Goal: Transaction & Acquisition: Purchase product/service

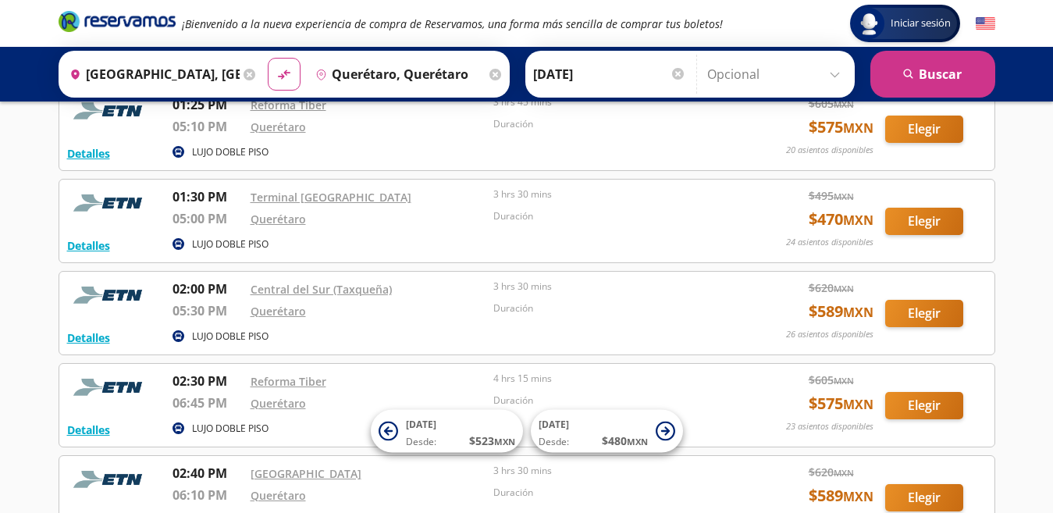
scroll to position [2433, 0]
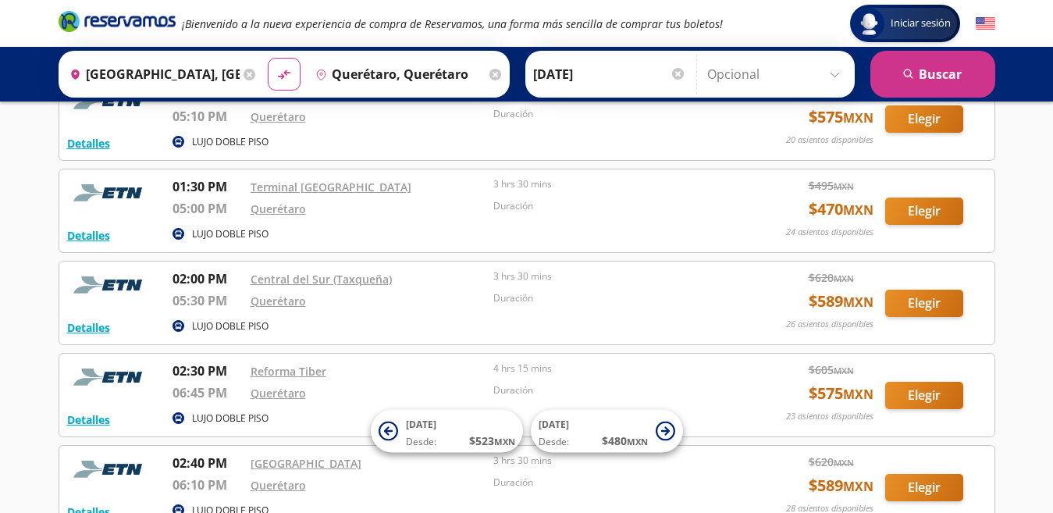
click at [612, 308] on div "Duración" at bounding box center [611, 303] width 236 height 24
click at [903, 303] on button "Elegir" at bounding box center [924, 303] width 78 height 27
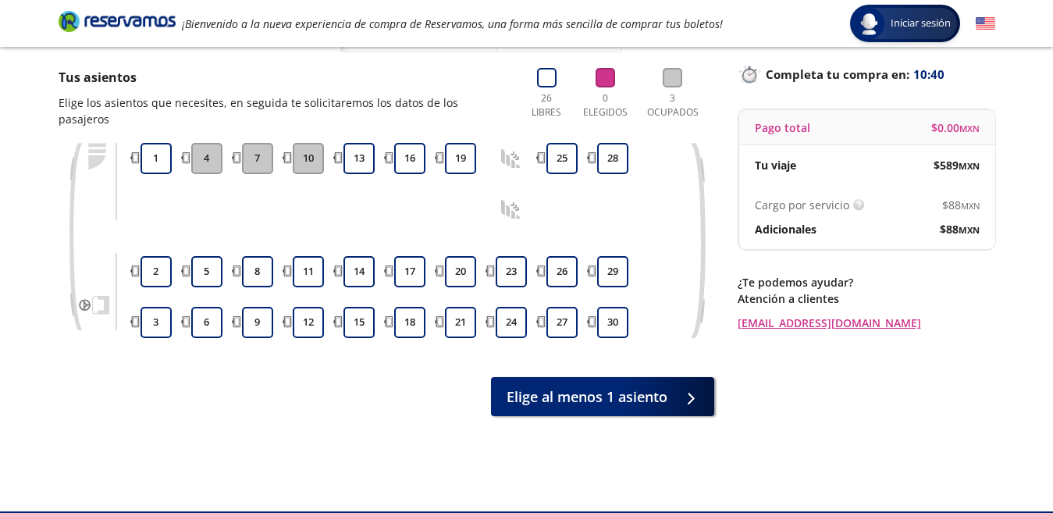
scroll to position [95, 0]
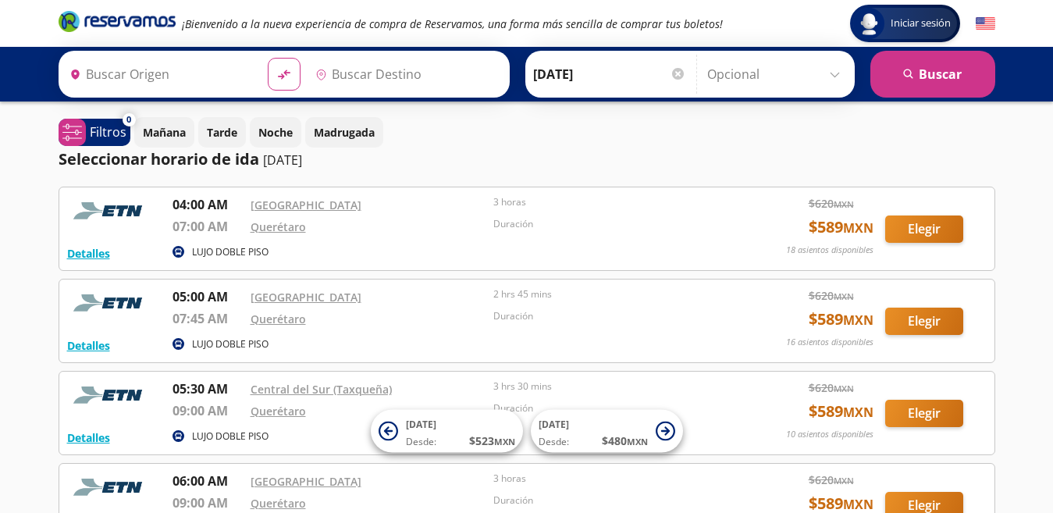
type input "[GEOGRAPHIC_DATA], [GEOGRAPHIC_DATA]"
type input "Querétaro, Querétaro"
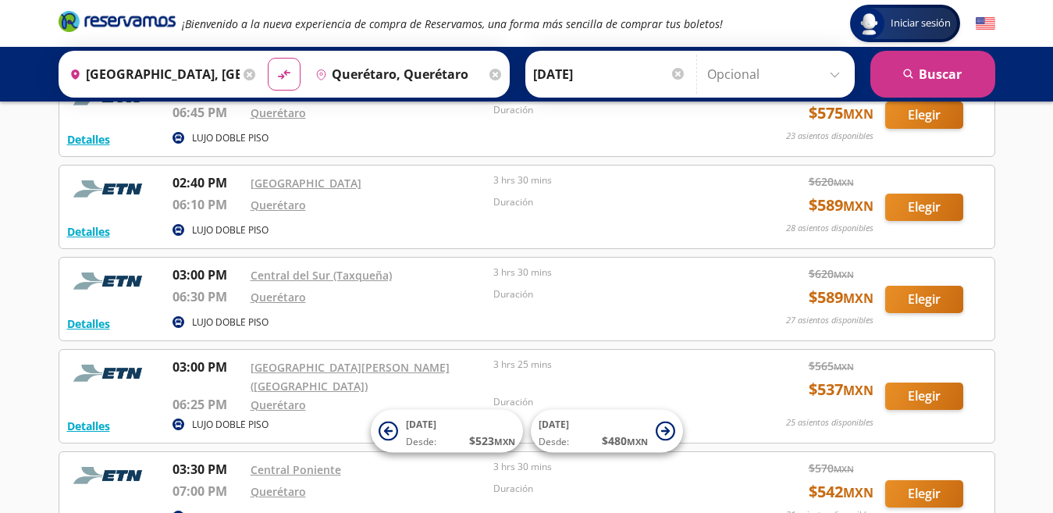
scroll to position [2740, 0]
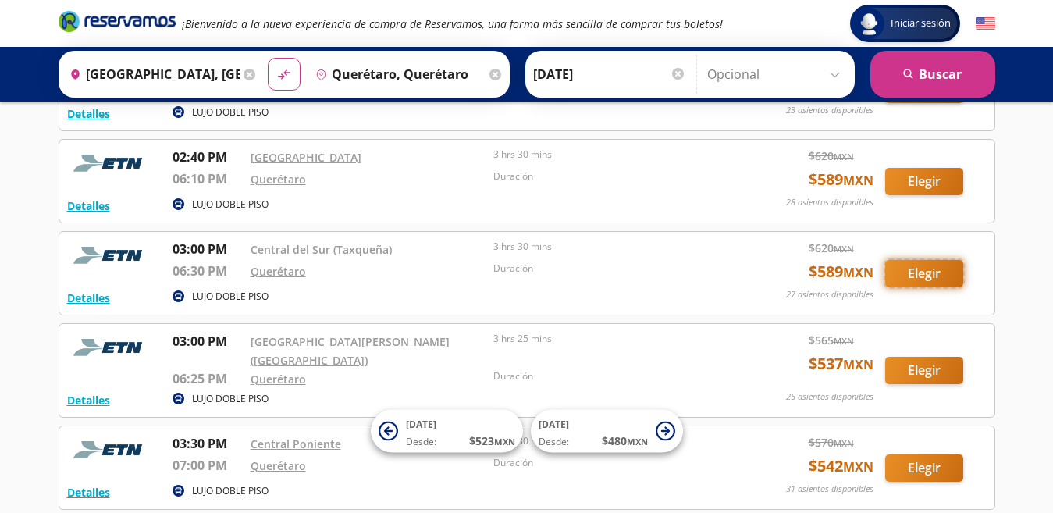
click at [943, 272] on button "Elegir" at bounding box center [924, 273] width 78 height 27
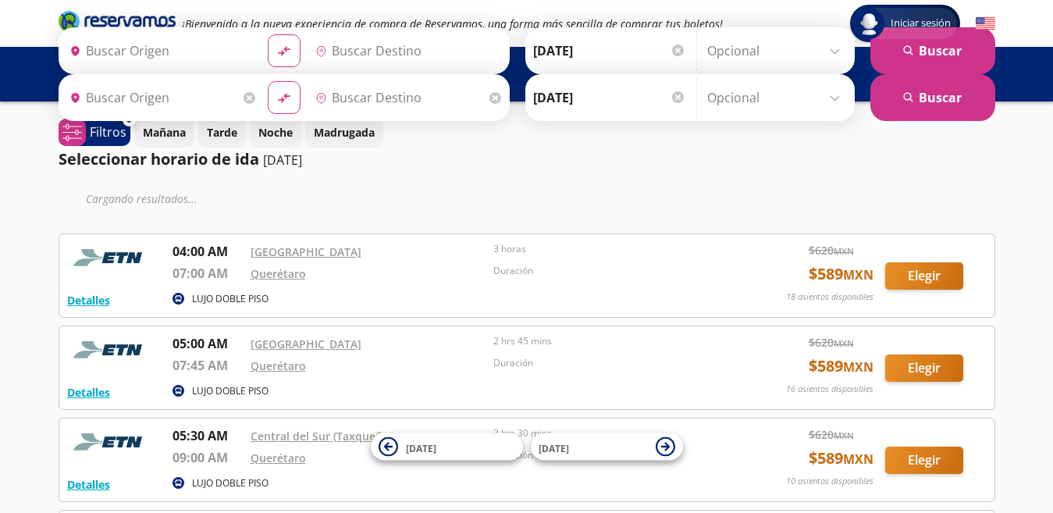
type input "[GEOGRAPHIC_DATA], [GEOGRAPHIC_DATA]"
type input "Querétaro, Querétaro"
type input "[GEOGRAPHIC_DATA], [GEOGRAPHIC_DATA]"
type input "Querétaro, Querétaro"
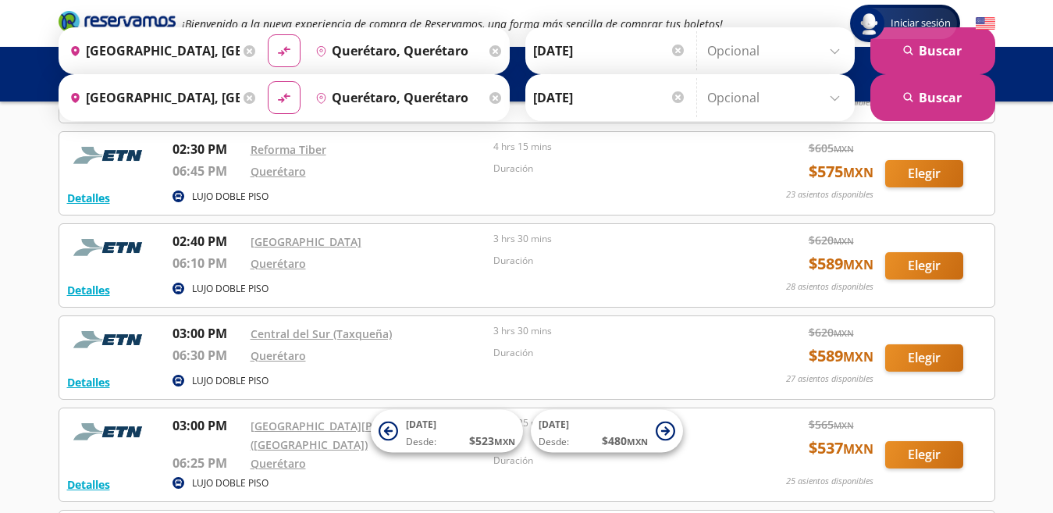
scroll to position [2661, 0]
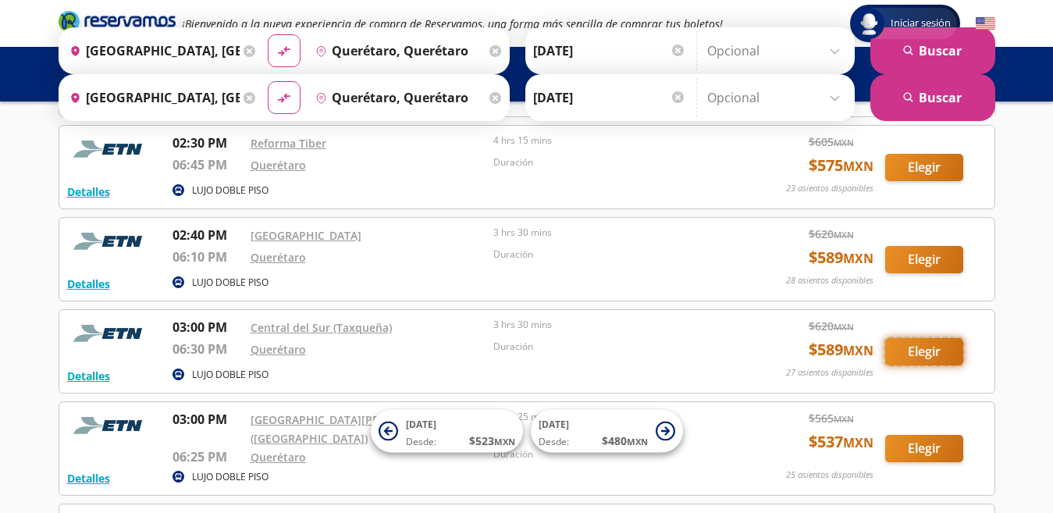
click at [938, 352] on button "Elegir" at bounding box center [924, 351] width 78 height 27
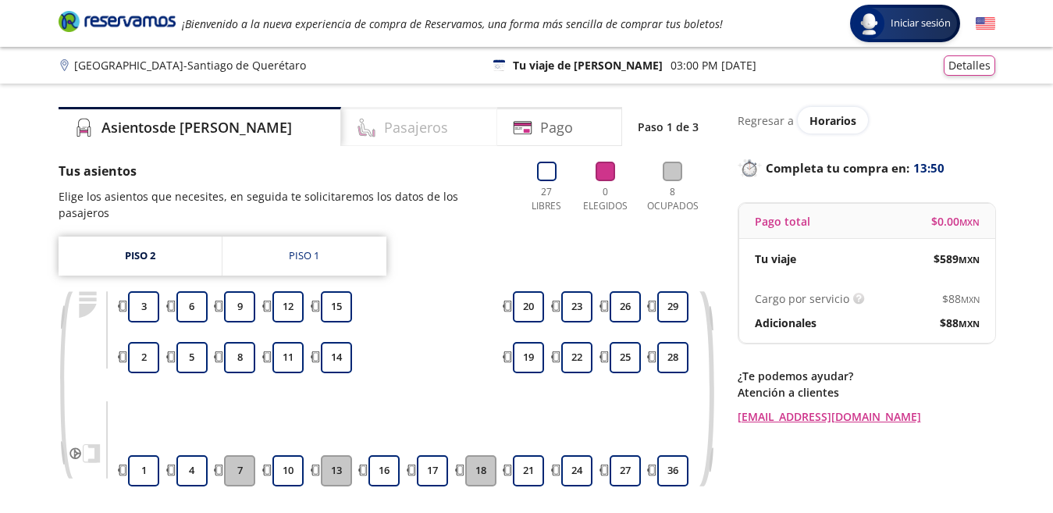
click at [413, 127] on div "Pasajeros" at bounding box center [419, 126] width 156 height 39
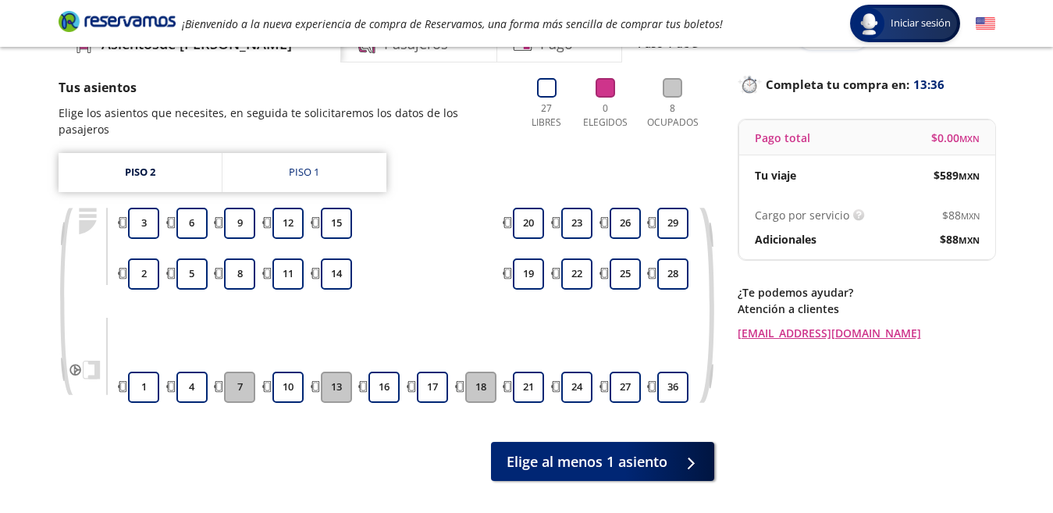
scroll to position [89, 0]
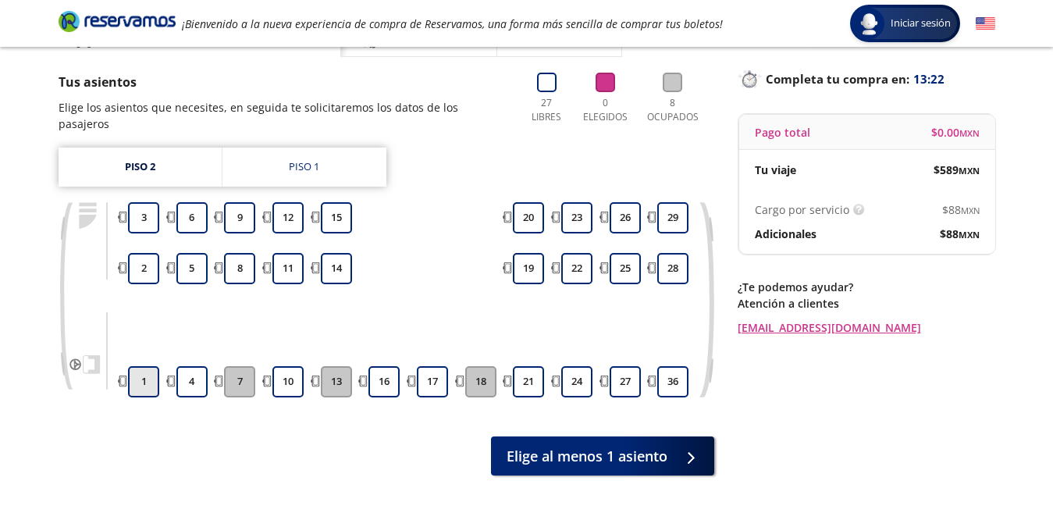
click at [136, 393] on button "1" at bounding box center [143, 381] width 31 height 31
click at [152, 288] on div at bounding box center [144, 299] width 37 height 23
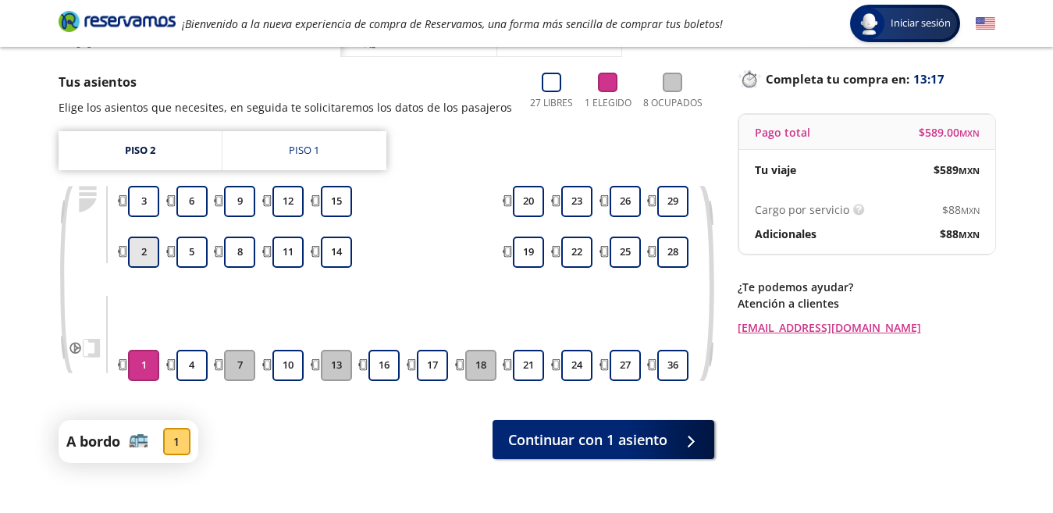
click at [140, 253] on button "2" at bounding box center [143, 252] width 31 height 31
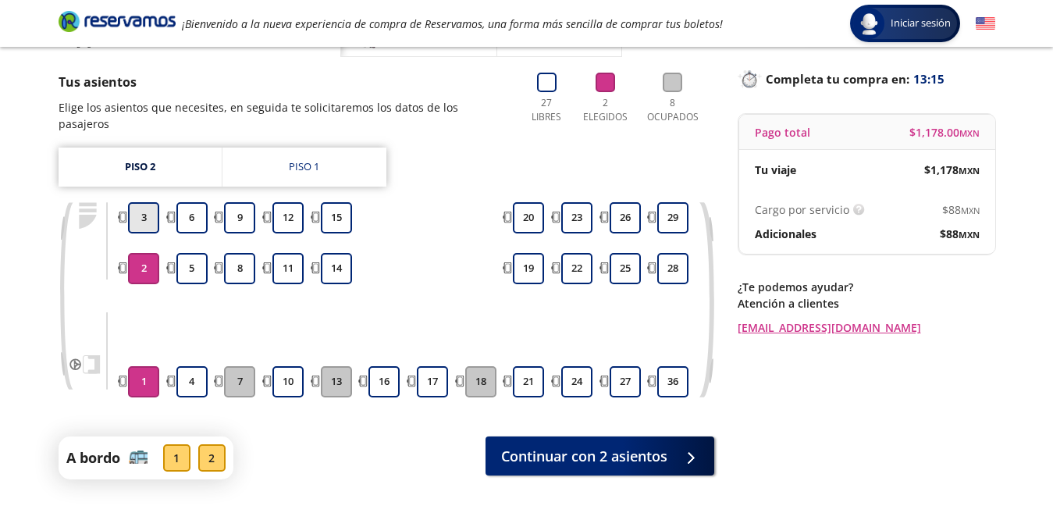
click at [140, 217] on button "3" at bounding box center [143, 217] width 31 height 31
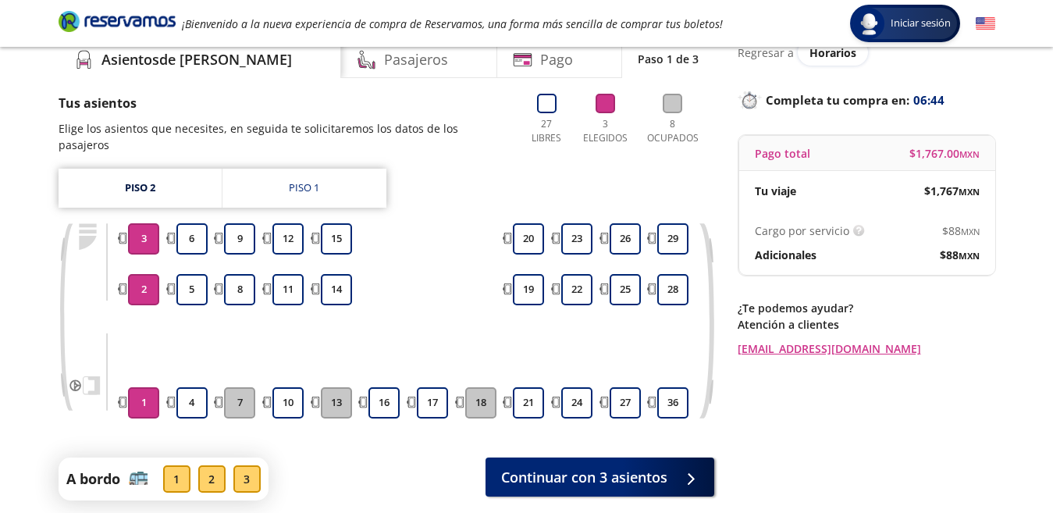
scroll to position [85, 0]
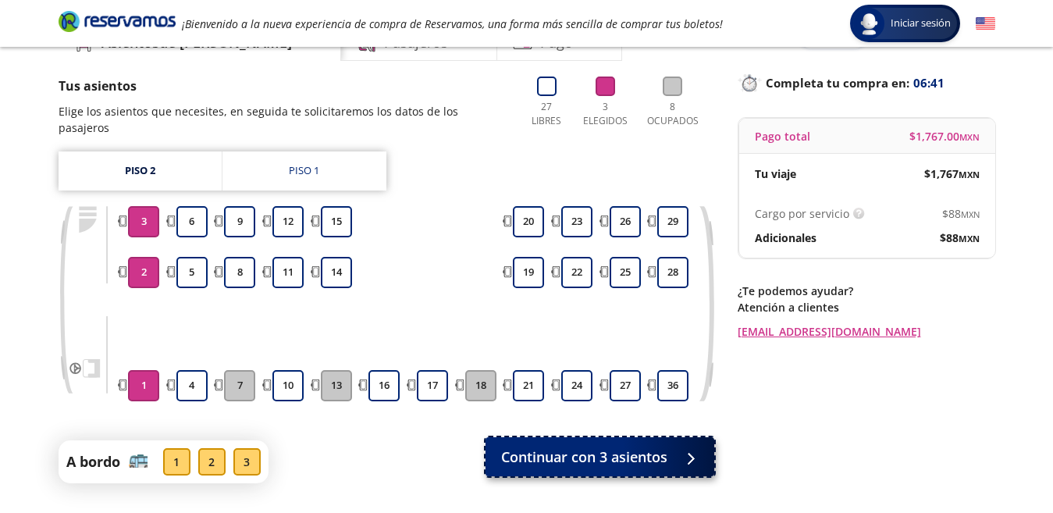
click at [569, 475] on button "Continuar con 3 asientos" at bounding box center [600, 456] width 229 height 39
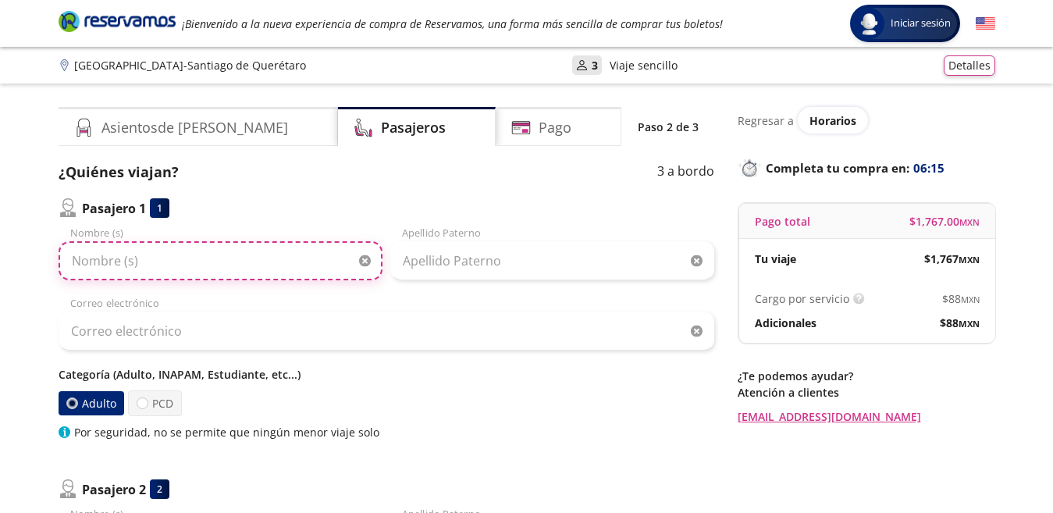
click at [174, 263] on input "Nombre (s)" at bounding box center [221, 260] width 324 height 39
type input "b"
type input "[PERSON_NAME]"
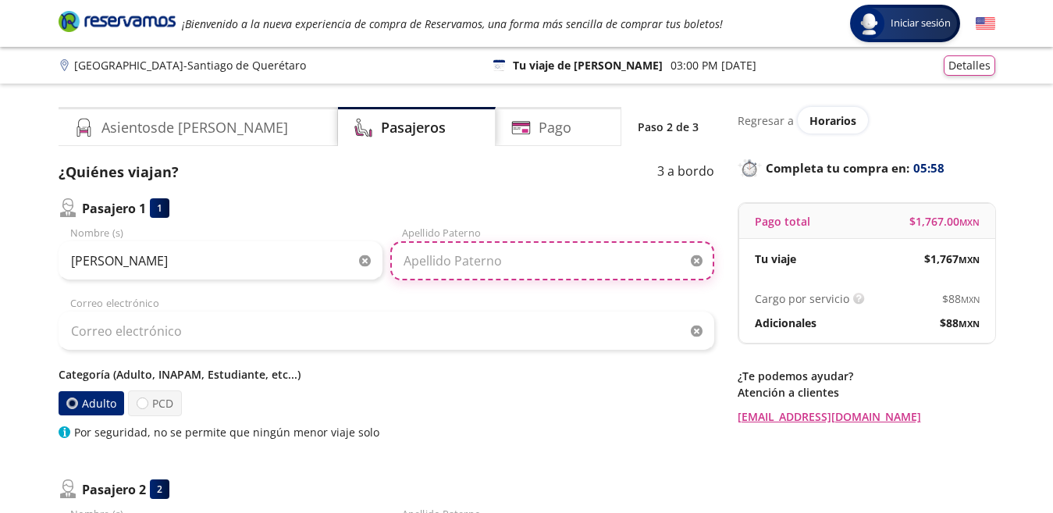
click at [504, 261] on input "Apellido Paterno" at bounding box center [552, 260] width 324 height 39
type input "[PERSON_NAME]"
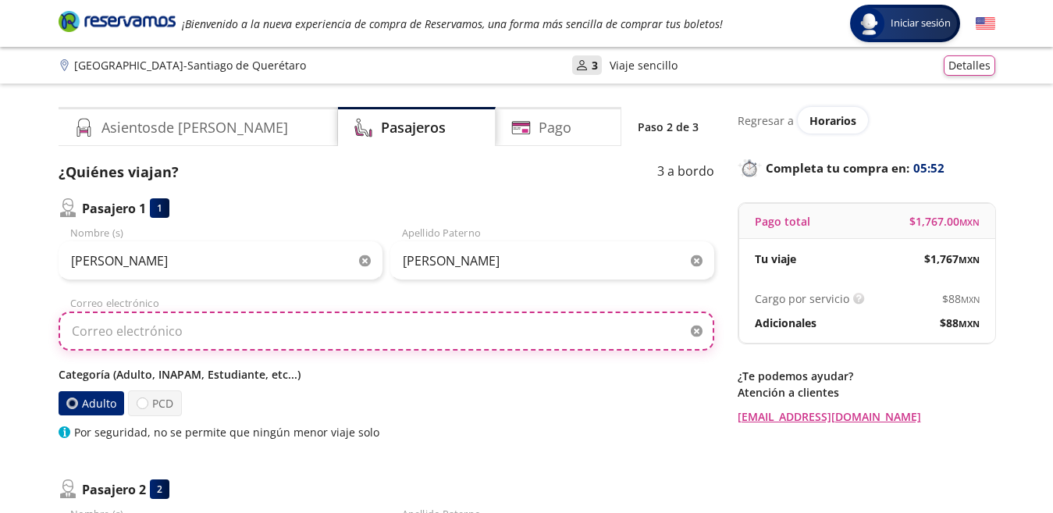
click at [220, 342] on input "Correo electrónico" at bounding box center [387, 331] width 656 height 39
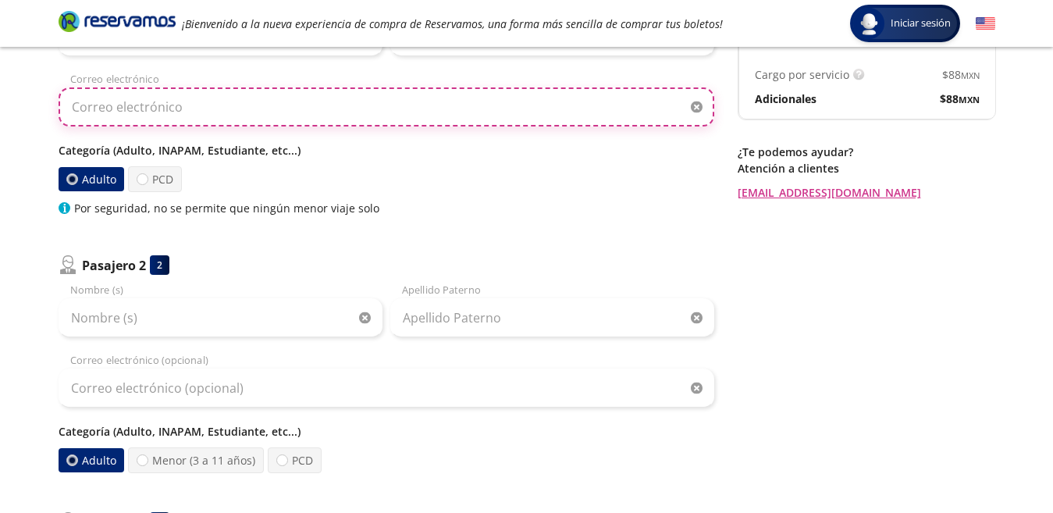
scroll to position [226, 0]
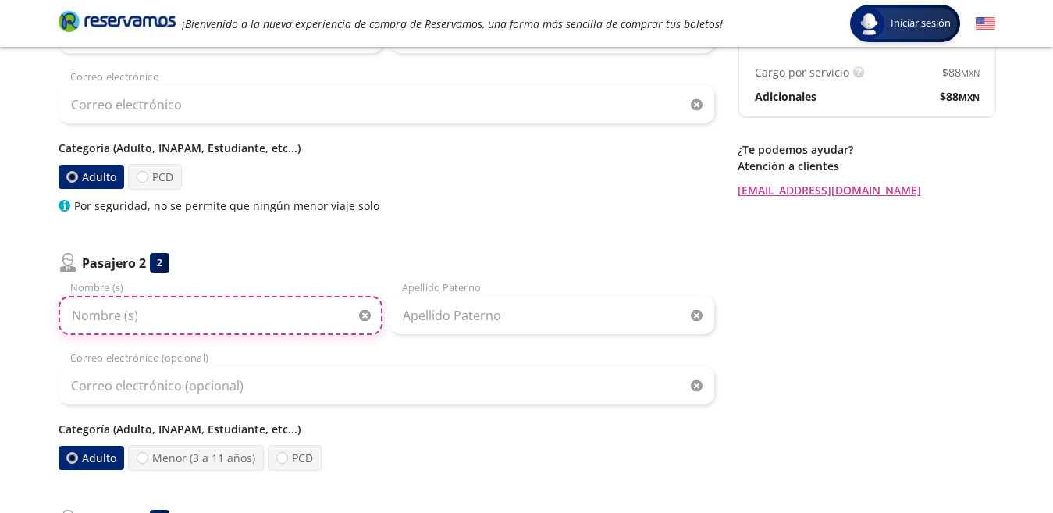
click at [241, 320] on input "Nombre (s)" at bounding box center [221, 315] width 324 height 39
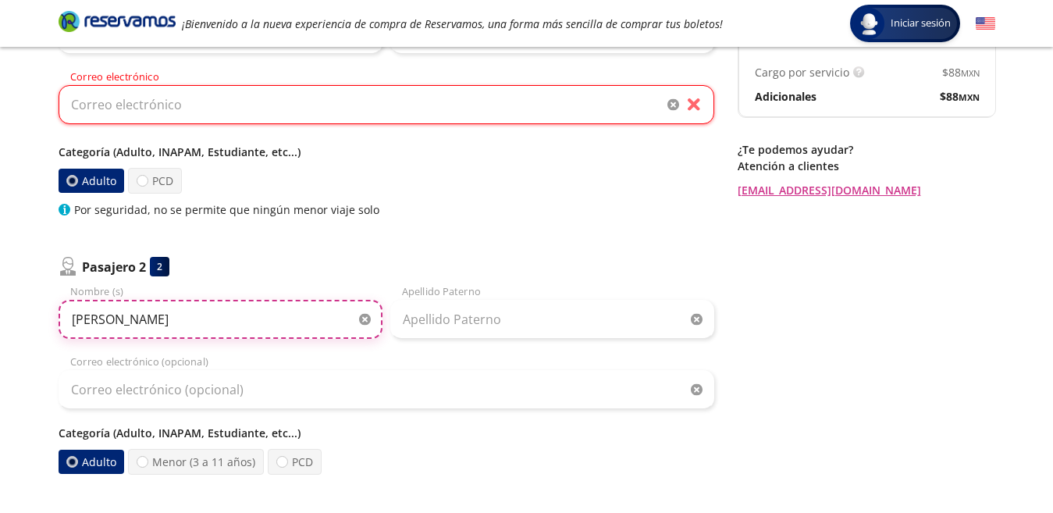
type input "[PERSON_NAME]"
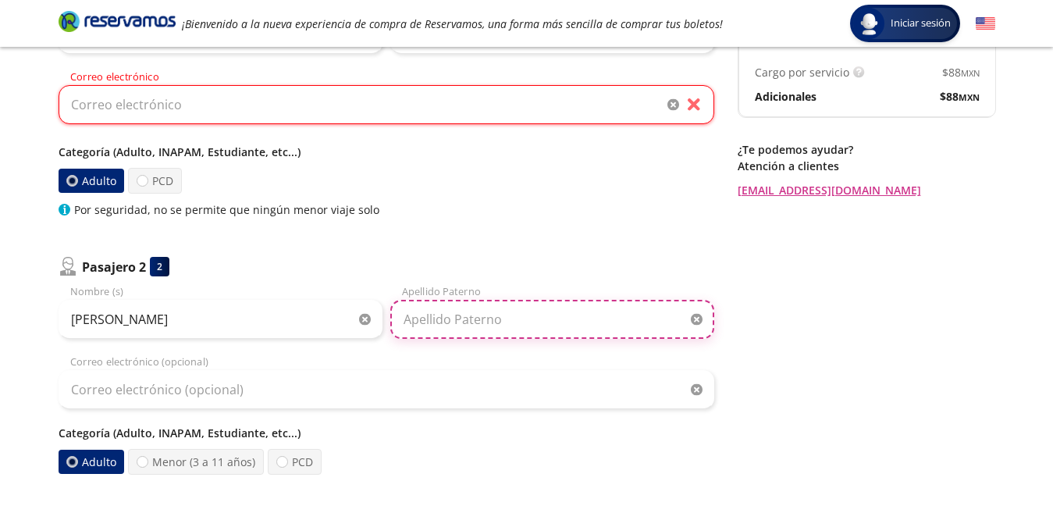
click at [413, 326] on input "Apellido Paterno" at bounding box center [552, 319] width 324 height 39
type input "[PERSON_NAME]"
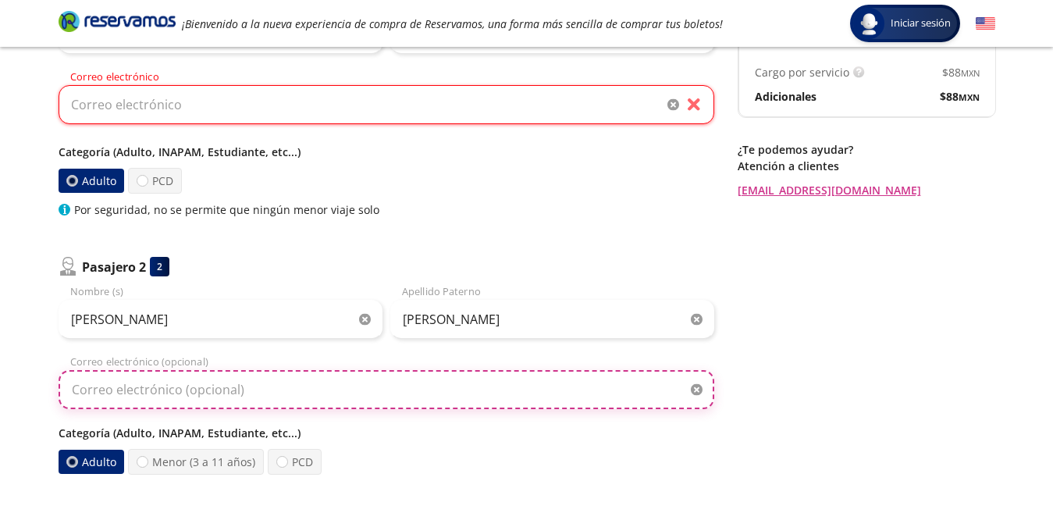
click at [257, 408] on input "Correo electrónico (opcional)" at bounding box center [387, 389] width 656 height 39
click at [257, 408] on input "Stephgmy" at bounding box center [387, 389] width 656 height 39
click at [257, 408] on input "Stephgmym" at bounding box center [387, 389] width 656 height 39
type input "@"
type input "Stephg"
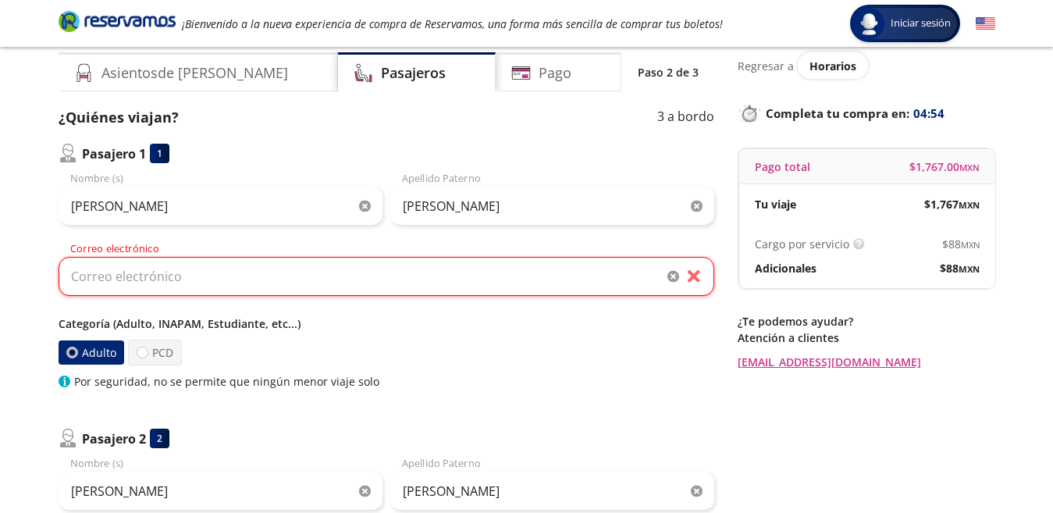
scroll to position [48, 0]
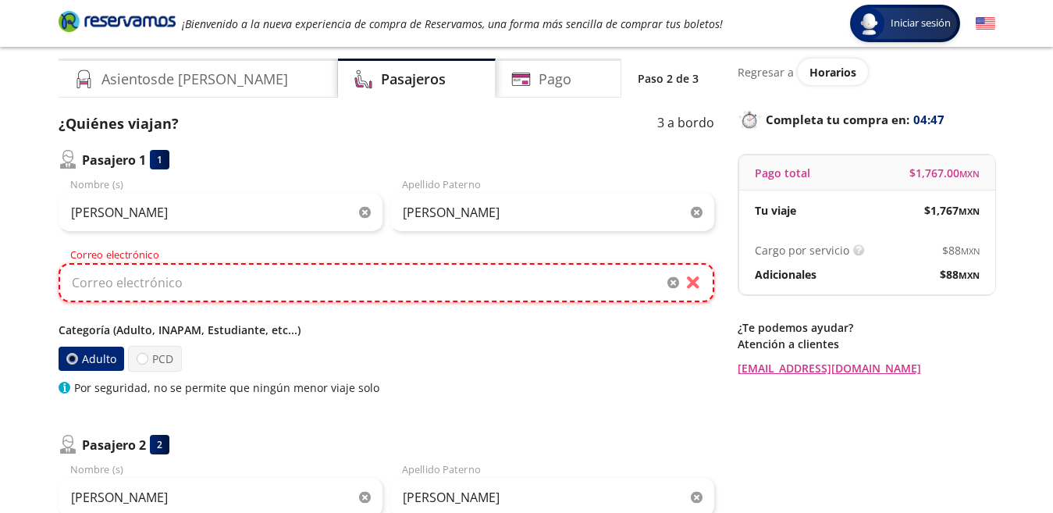
click at [433, 299] on input "Correo electrónico" at bounding box center [387, 282] width 656 height 39
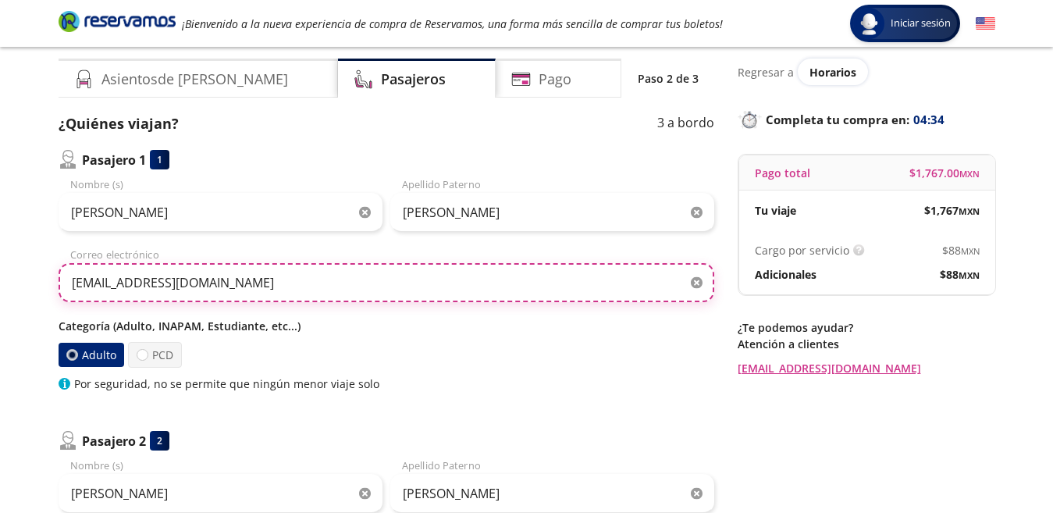
type input "[EMAIL_ADDRESS][DOMAIN_NAME]"
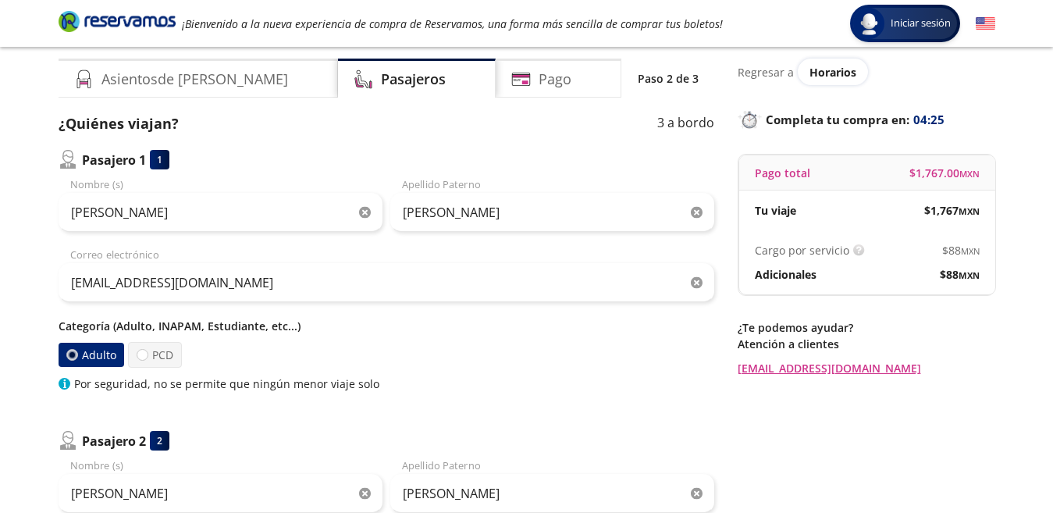
drag, startPoint x: 391, startPoint y: 336, endPoint x: 1066, endPoint y: 180, distance: 692.2
click at [391, 336] on div "Categoría (Adulto, INAPAM, Estudiante, etc...) Adulto PCD Por seguridad, no se …" at bounding box center [387, 355] width 656 height 74
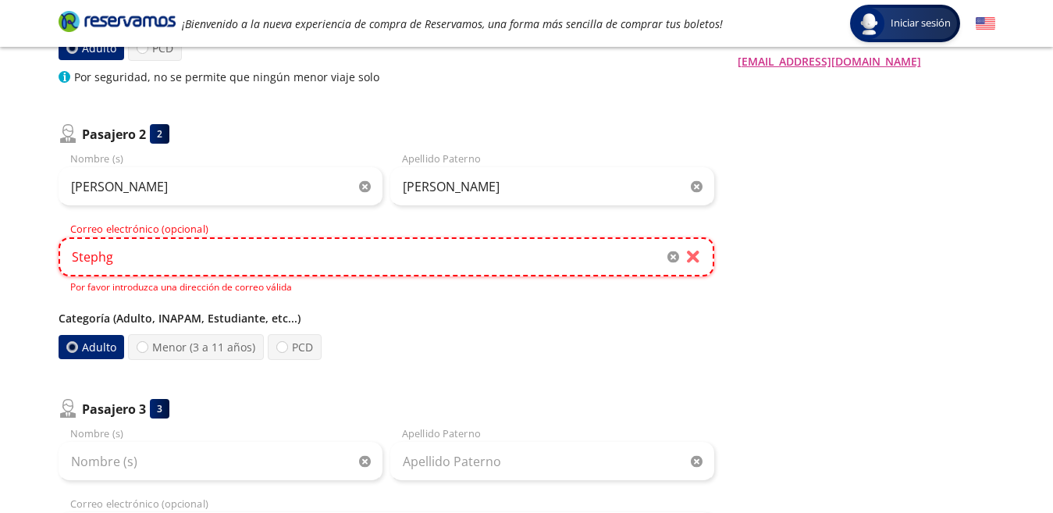
click at [372, 263] on input "Stephg" at bounding box center [387, 256] width 656 height 39
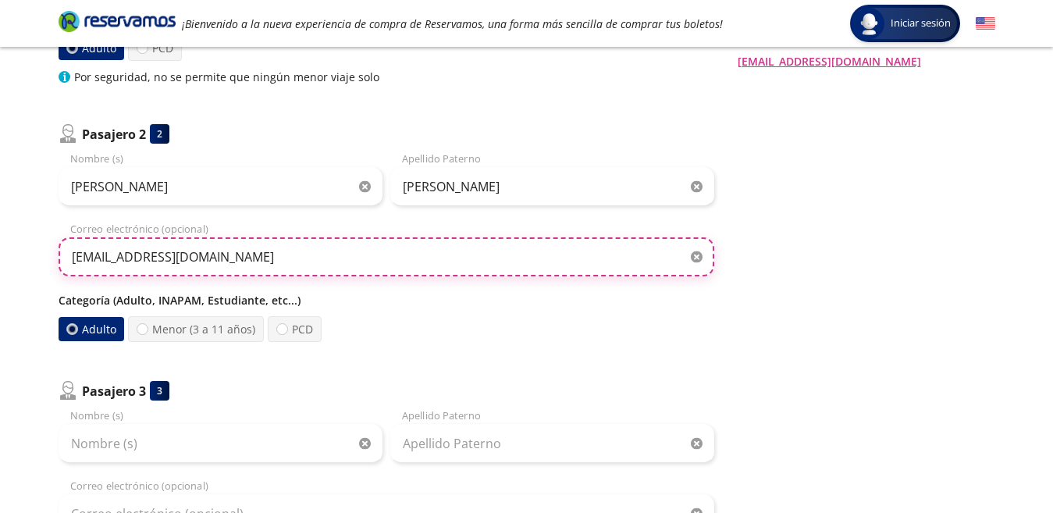
type input "[EMAIL_ADDRESS][DOMAIN_NAME]"
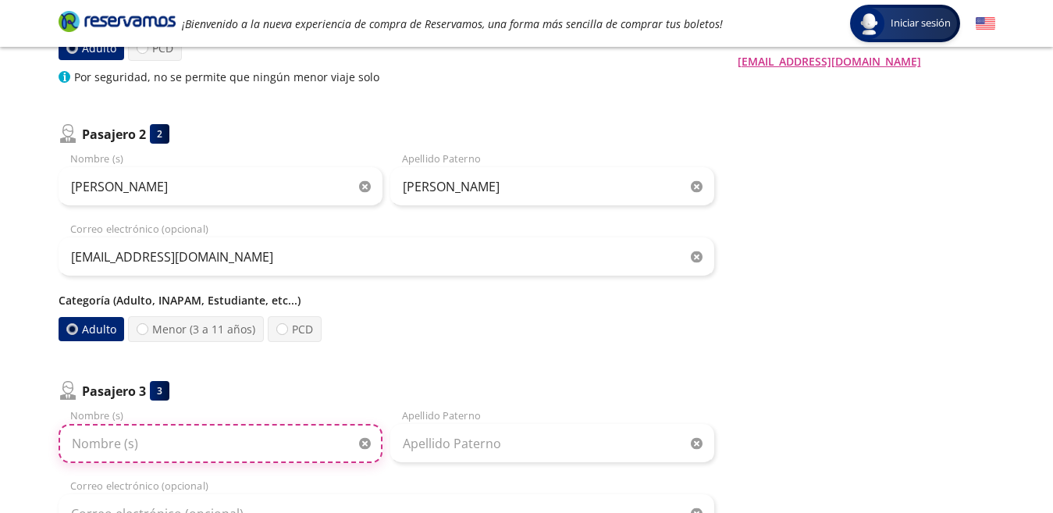
click at [129, 446] on input "Nombre (s)" at bounding box center [221, 443] width 324 height 39
type input "[PERSON_NAME]"
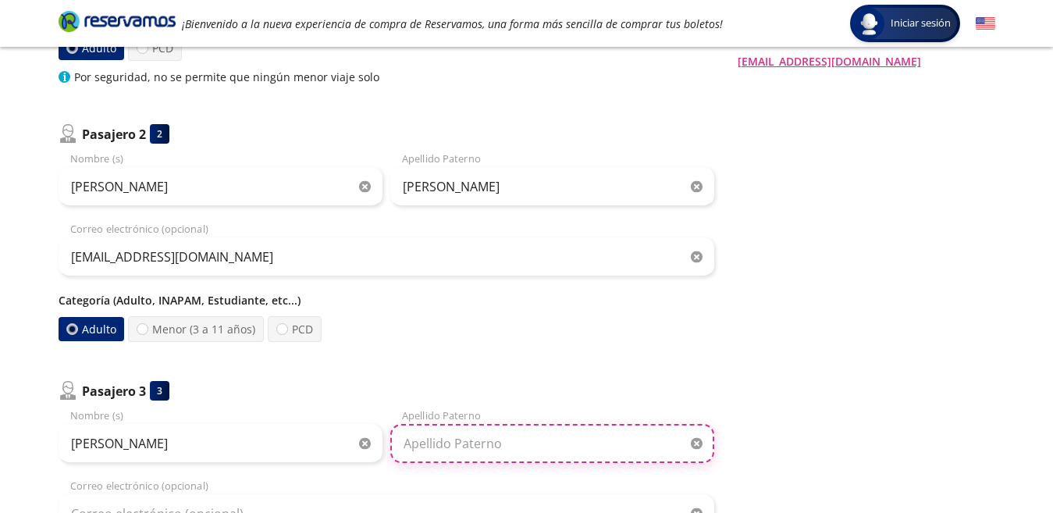
click at [554, 424] on input "Apellido Paterno" at bounding box center [552, 443] width 324 height 39
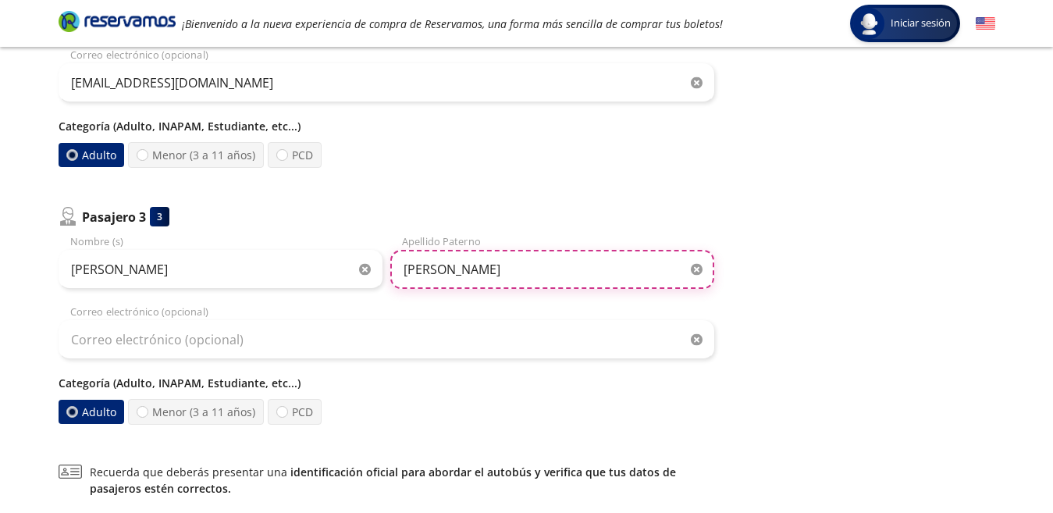
scroll to position [543, 0]
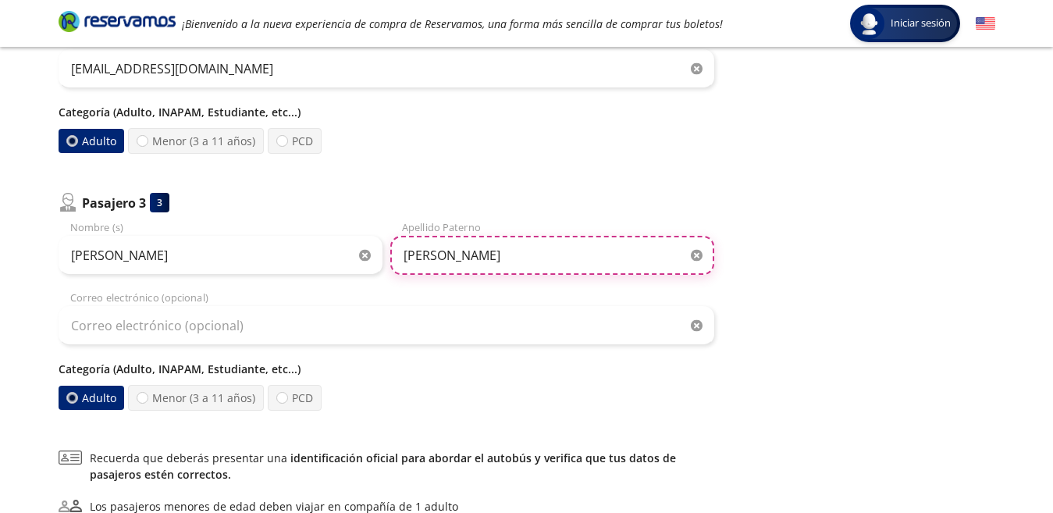
type input "[PERSON_NAME]"
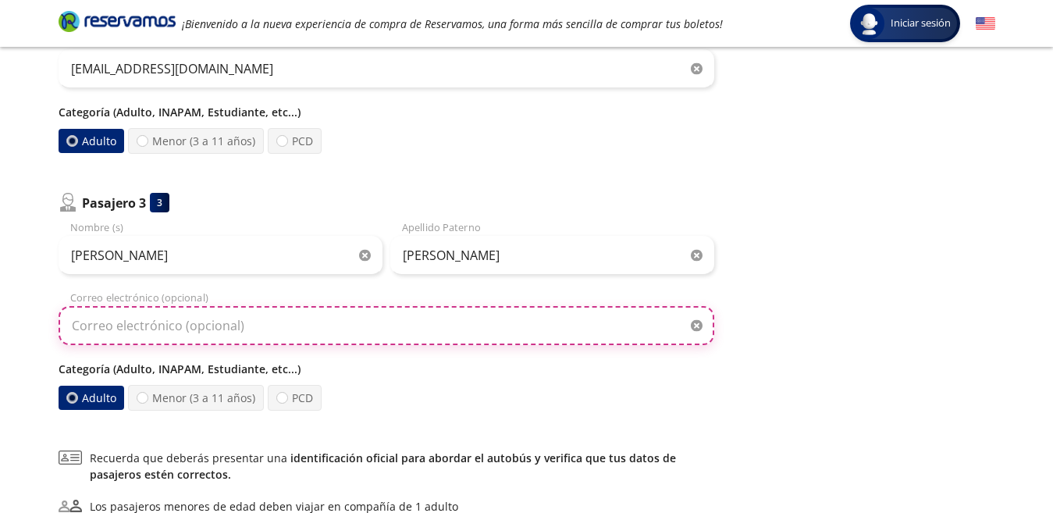
click at [189, 327] on input "Correo electrónico (opcional)" at bounding box center [387, 325] width 656 height 39
click at [169, 337] on input "Correo electrónico (opcional)" at bounding box center [387, 325] width 656 height 39
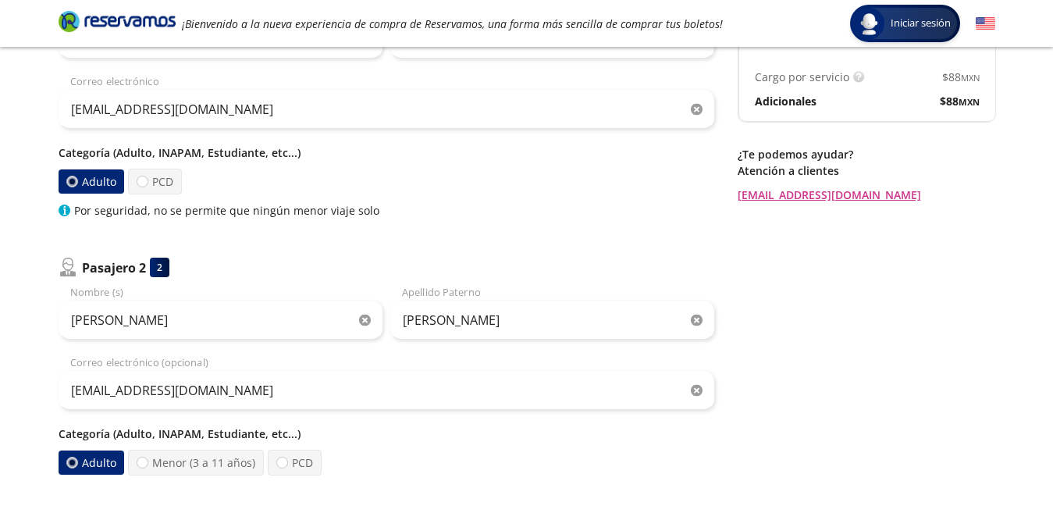
scroll to position [218, 0]
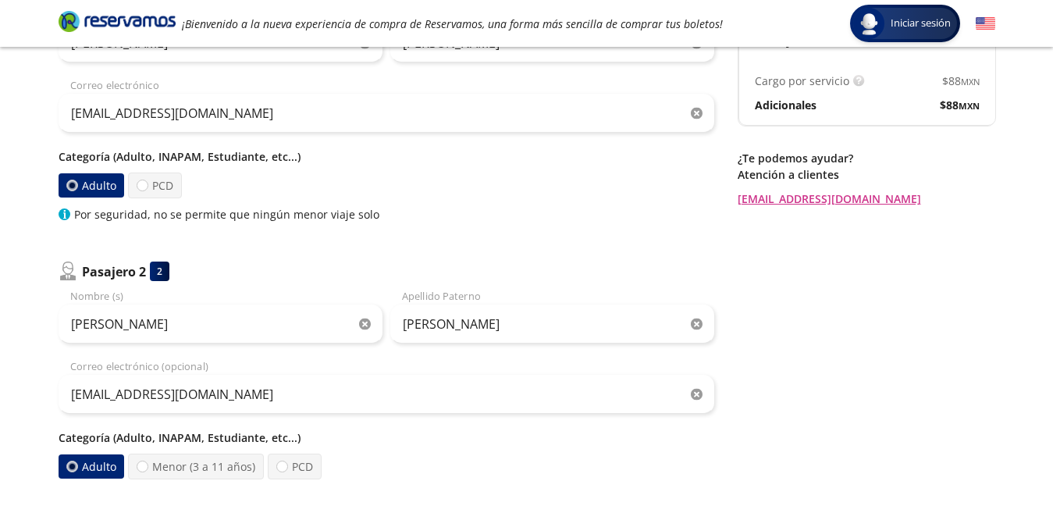
type input "[EMAIL_ADDRESS][DOMAIN_NAME]"
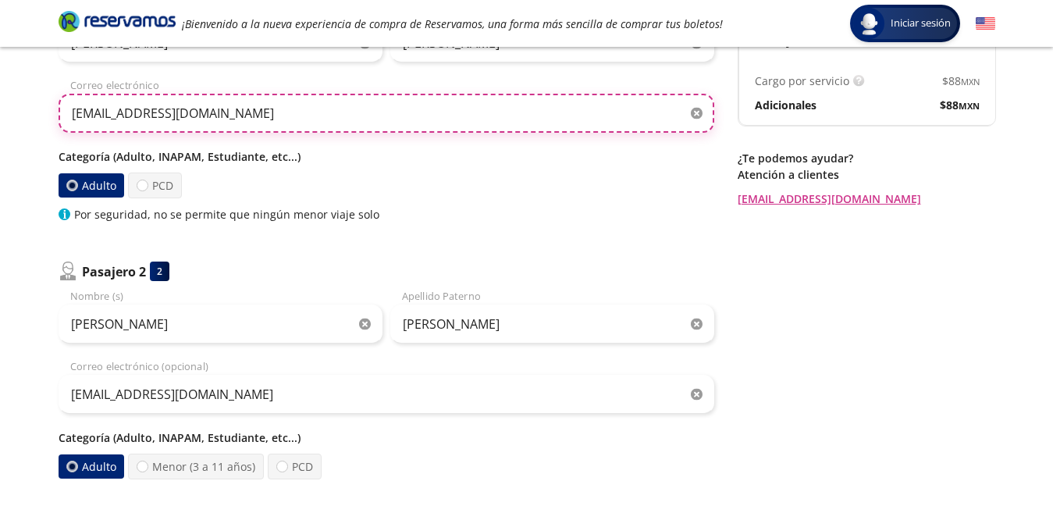
click at [230, 117] on input "[EMAIL_ADDRESS][DOMAIN_NAME]" at bounding box center [387, 113] width 656 height 39
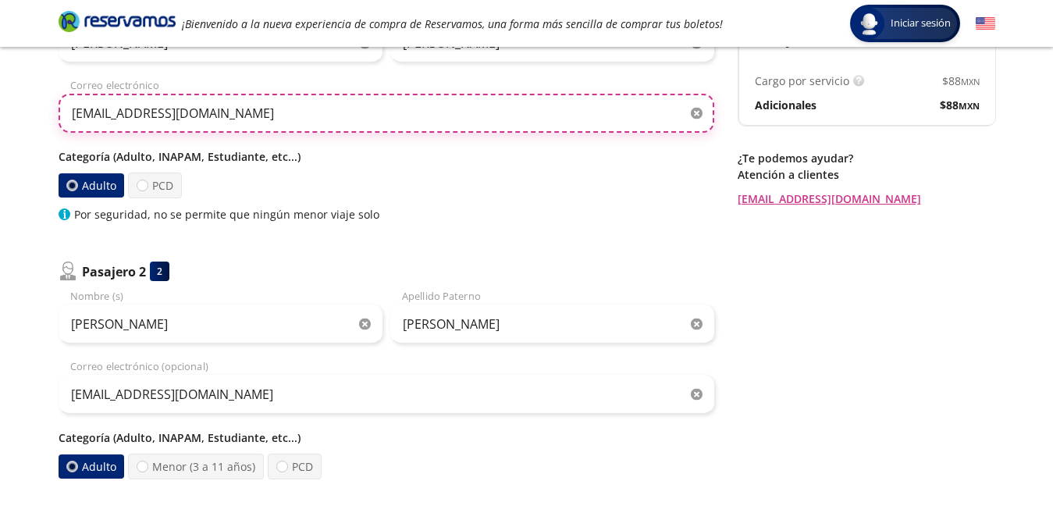
click at [230, 117] on input "[EMAIL_ADDRESS][DOMAIN_NAME]" at bounding box center [387, 113] width 656 height 39
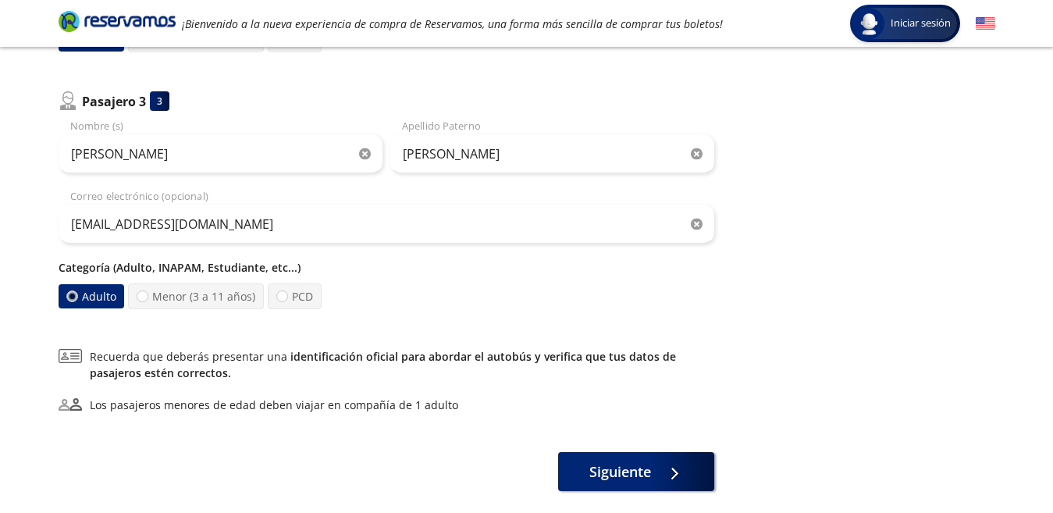
scroll to position [646, 0]
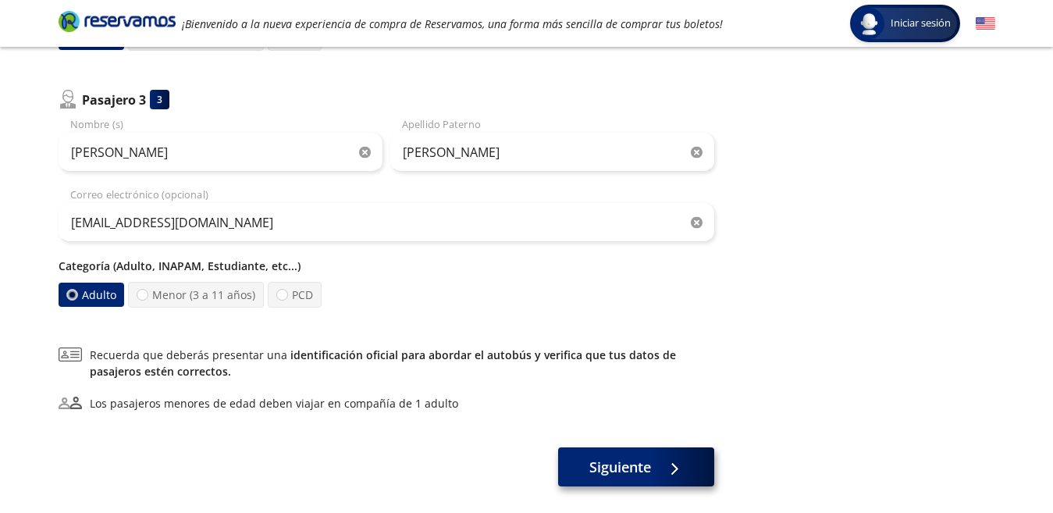
type input "[EMAIL_ADDRESS][DOMAIN_NAME]"
click at [601, 452] on button "Siguiente" at bounding box center [636, 466] width 156 height 39
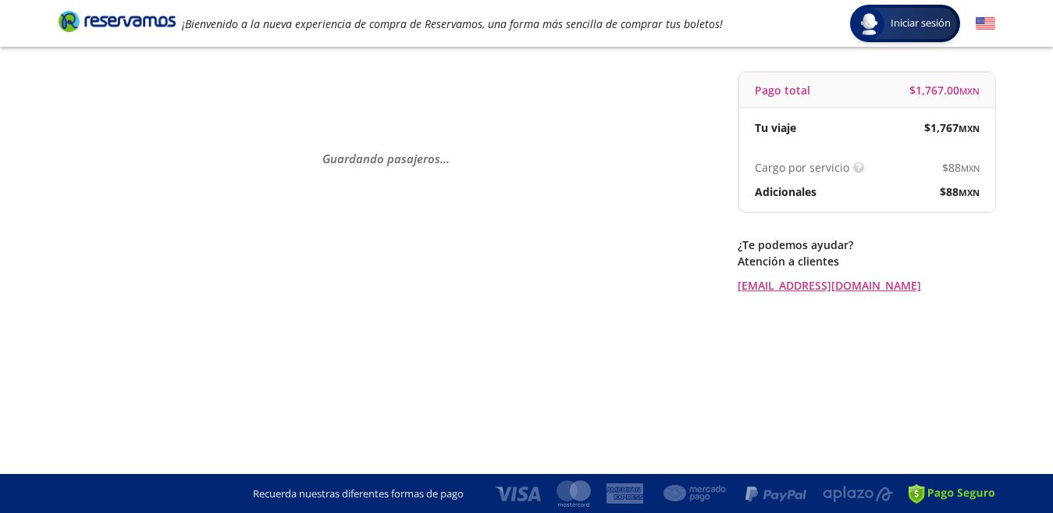
scroll to position [0, 0]
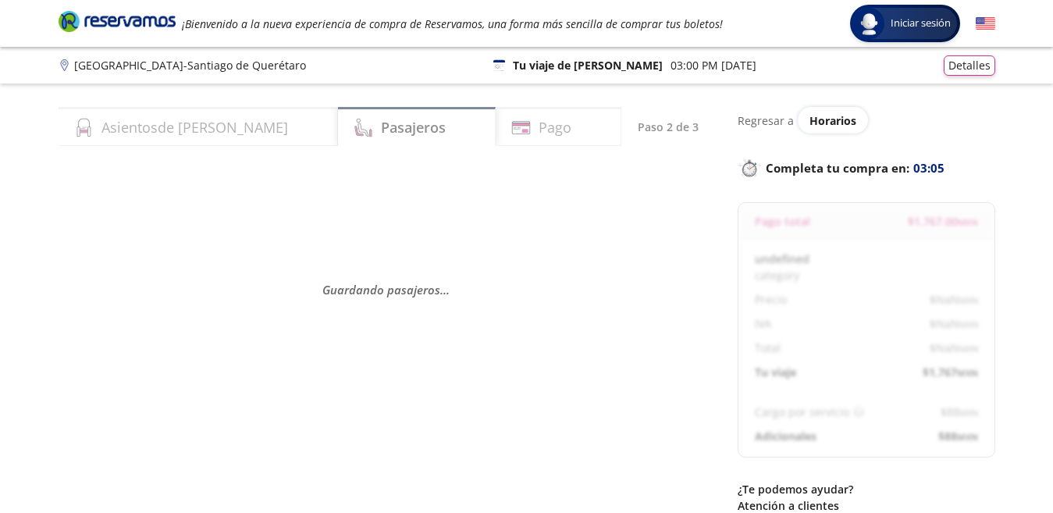
select select "MX"
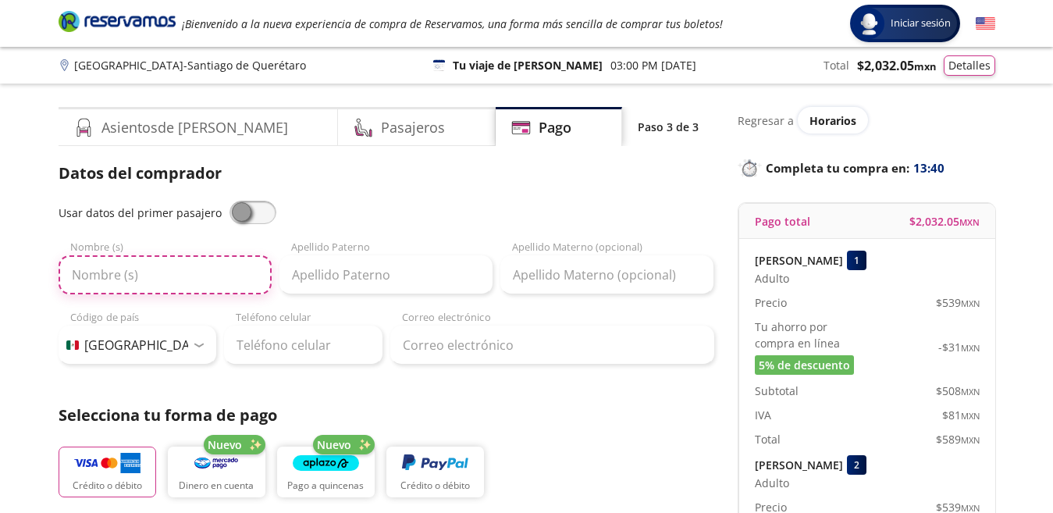
click at [112, 270] on input "Nombre (s)" at bounding box center [165, 274] width 213 height 39
click at [112, 270] on input "Beat" at bounding box center [165, 274] width 213 height 39
type input "[PERSON_NAME]"
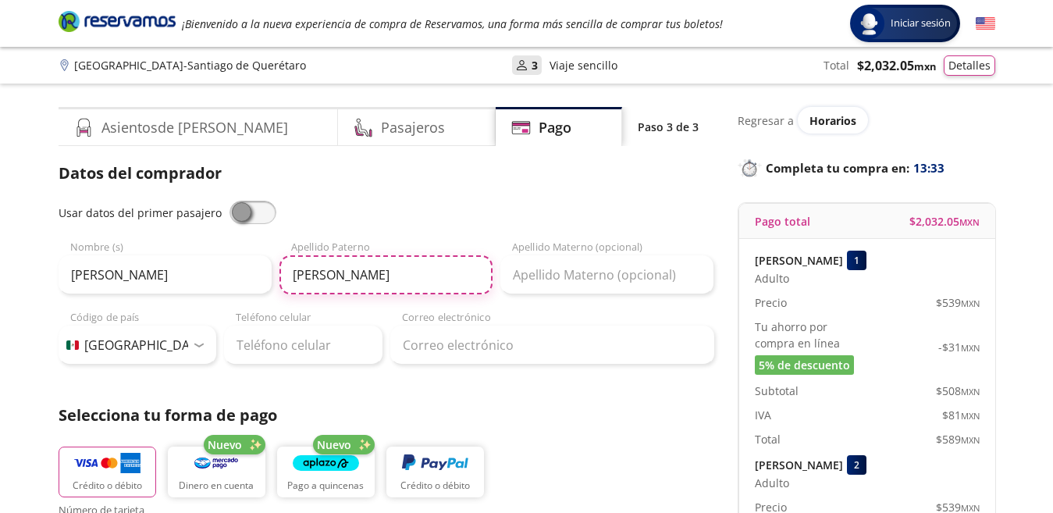
type input "[PERSON_NAME]"
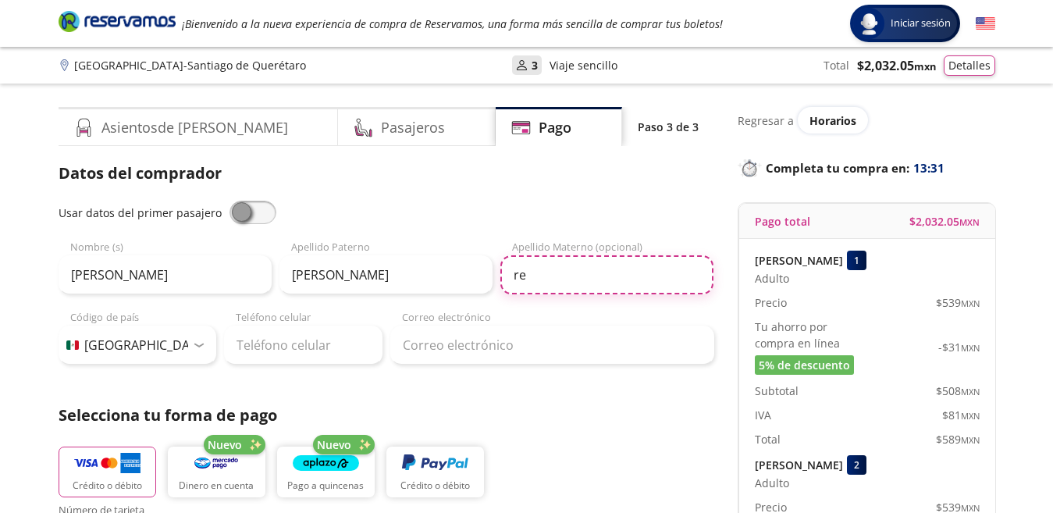
type input "r"
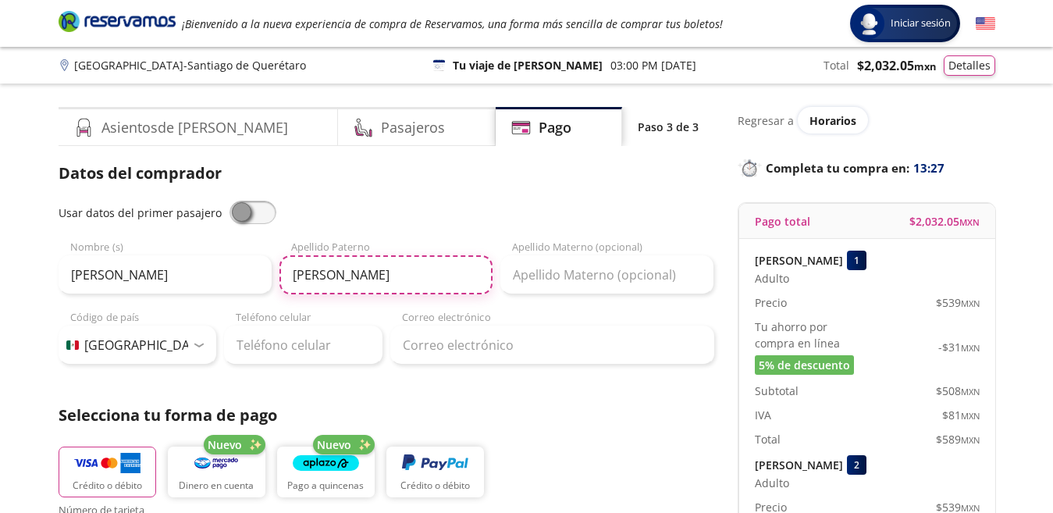
click at [362, 267] on input "[PERSON_NAME]" at bounding box center [385, 274] width 213 height 39
type input "G"
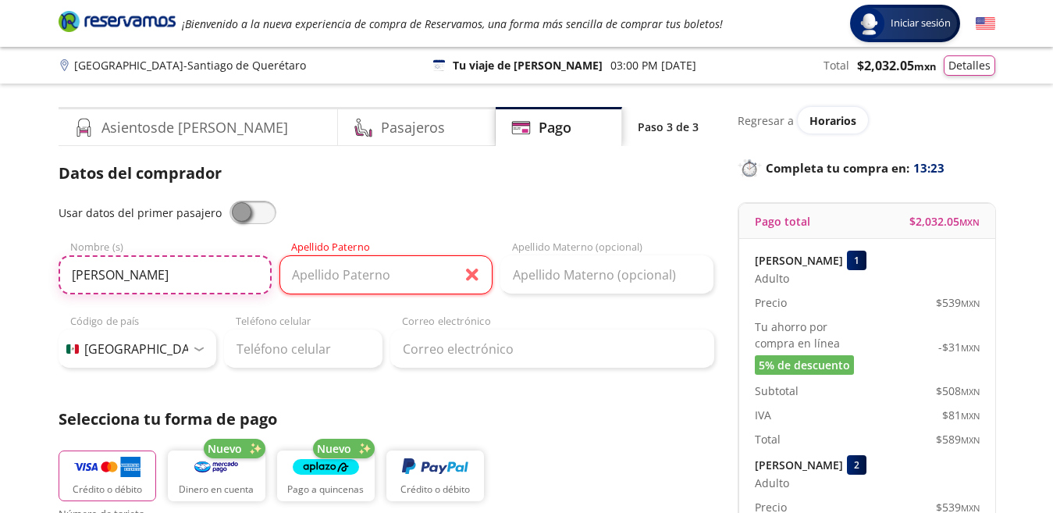
click at [141, 260] on input "[PERSON_NAME]" at bounding box center [165, 274] width 213 height 39
type input "B"
type input "[PERSON_NAME]"
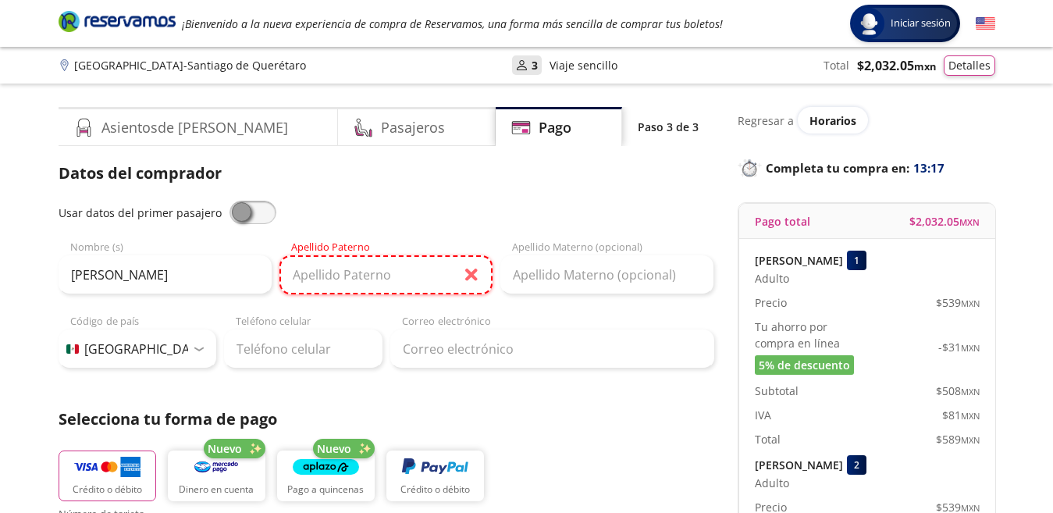
click at [372, 290] on input "Apellido Paterno" at bounding box center [385, 274] width 213 height 39
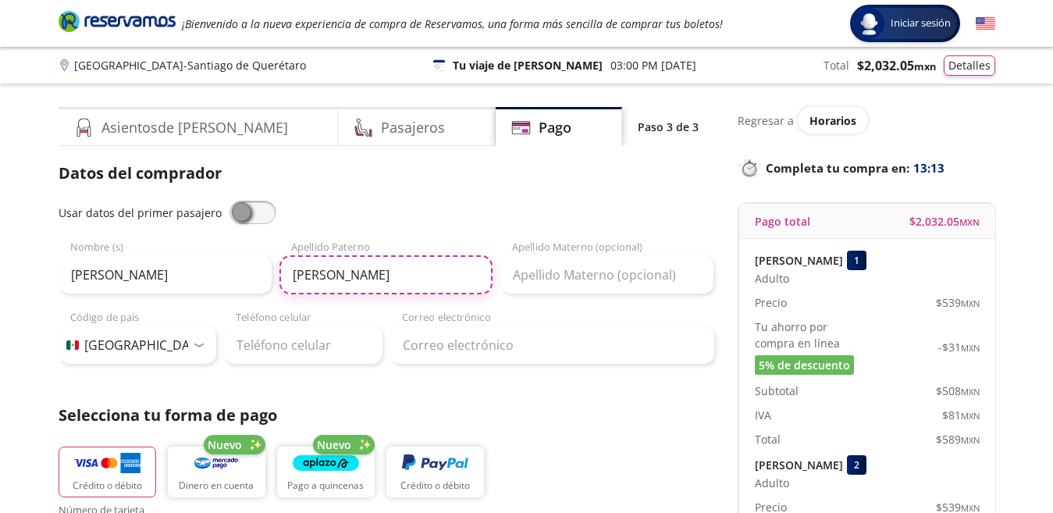
type input "[PERSON_NAME]"
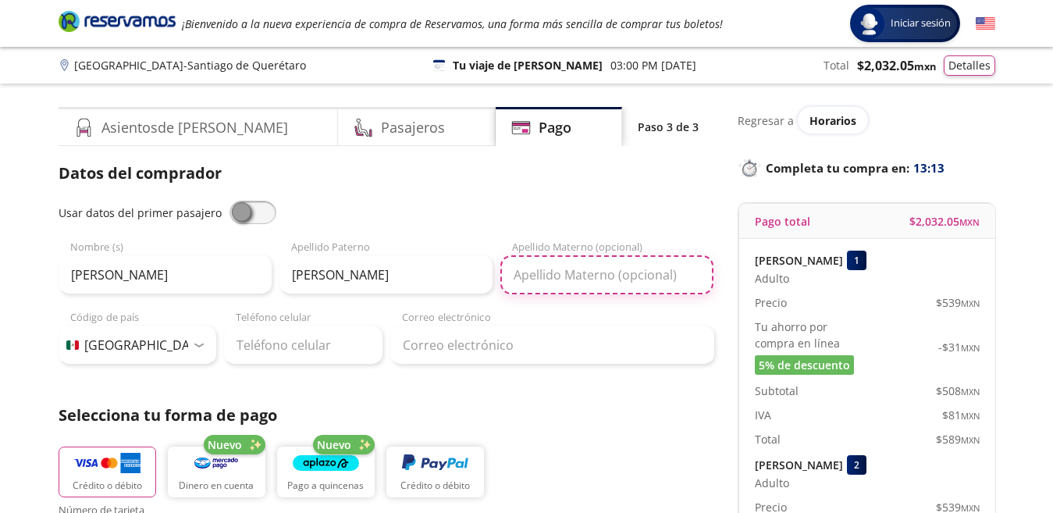
click at [650, 276] on input "Apellido Materno (opcional)" at bounding box center [606, 274] width 213 height 39
type input "A"
type input "[PERSON_NAME]"
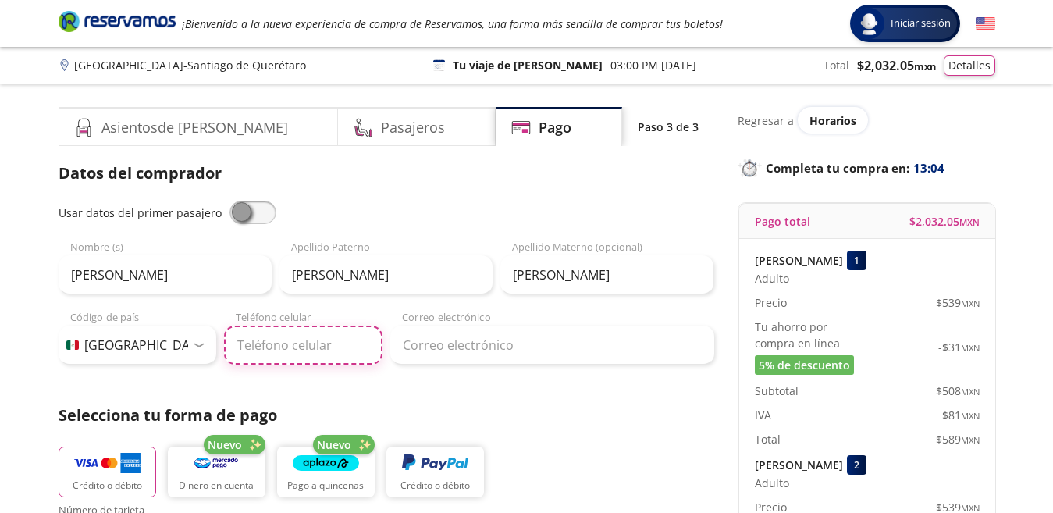
click at [322, 340] on input "Teléfono celular" at bounding box center [303, 345] width 158 height 39
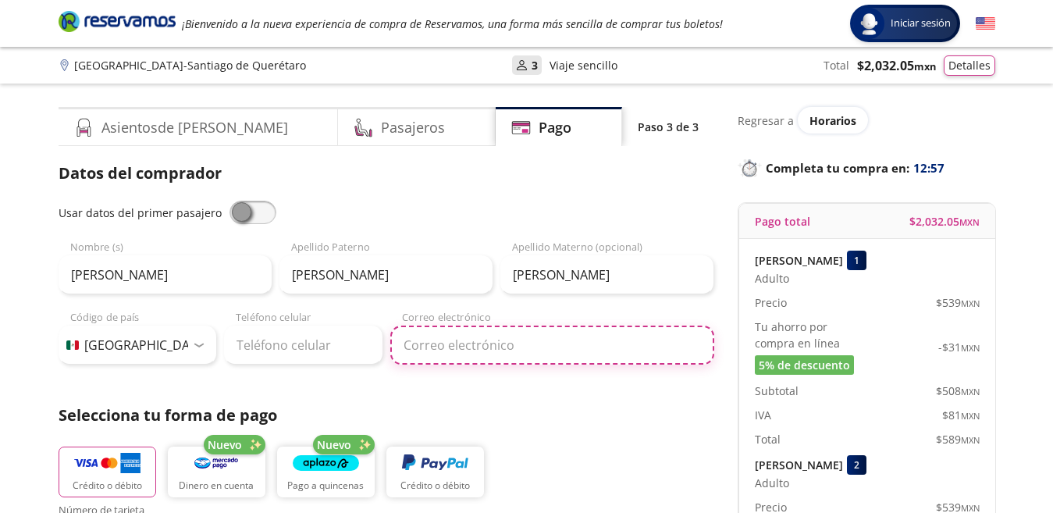
click at [447, 360] on input "Correo electrónico" at bounding box center [552, 345] width 324 height 39
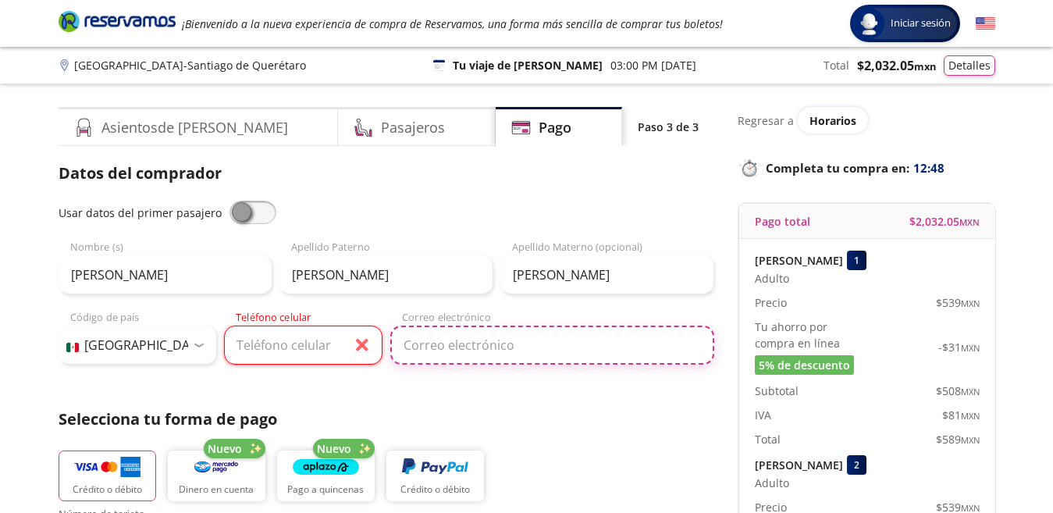
type input "[EMAIL_ADDRESS][DOMAIN_NAME]"
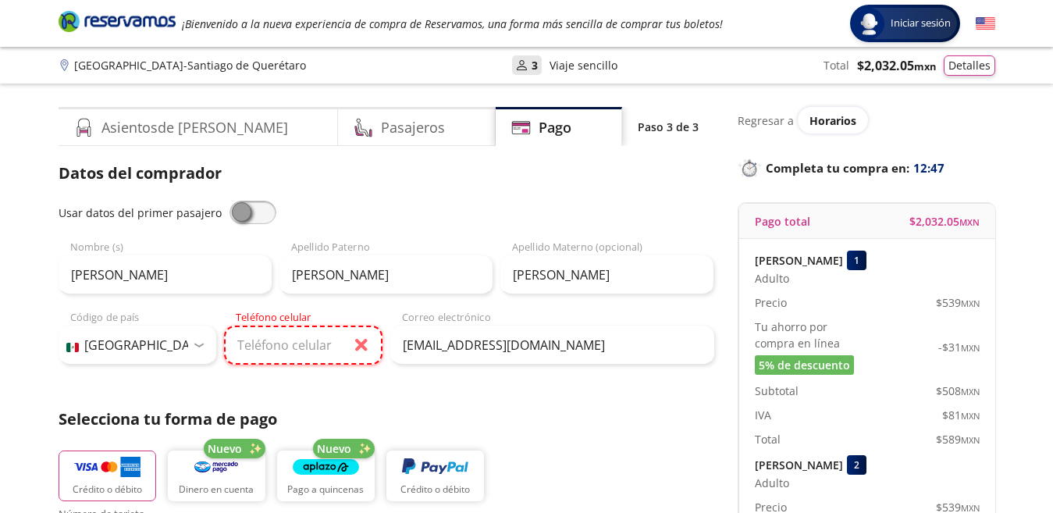
click at [257, 352] on input "Teléfono celular" at bounding box center [303, 345] width 158 height 39
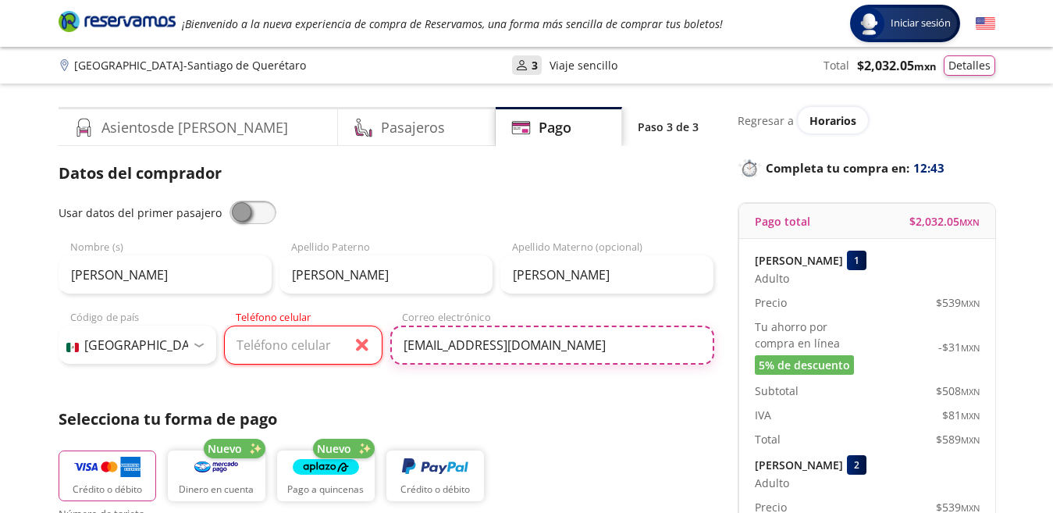
click at [604, 334] on input "[EMAIL_ADDRESS][DOMAIN_NAME]" at bounding box center [552, 345] width 324 height 39
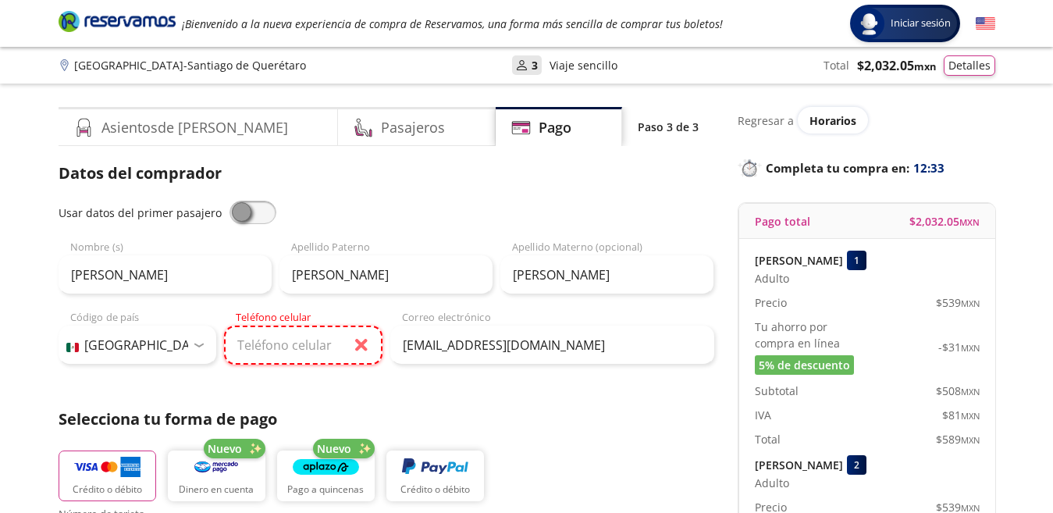
click at [274, 338] on input "Teléfono celular" at bounding box center [303, 345] width 158 height 39
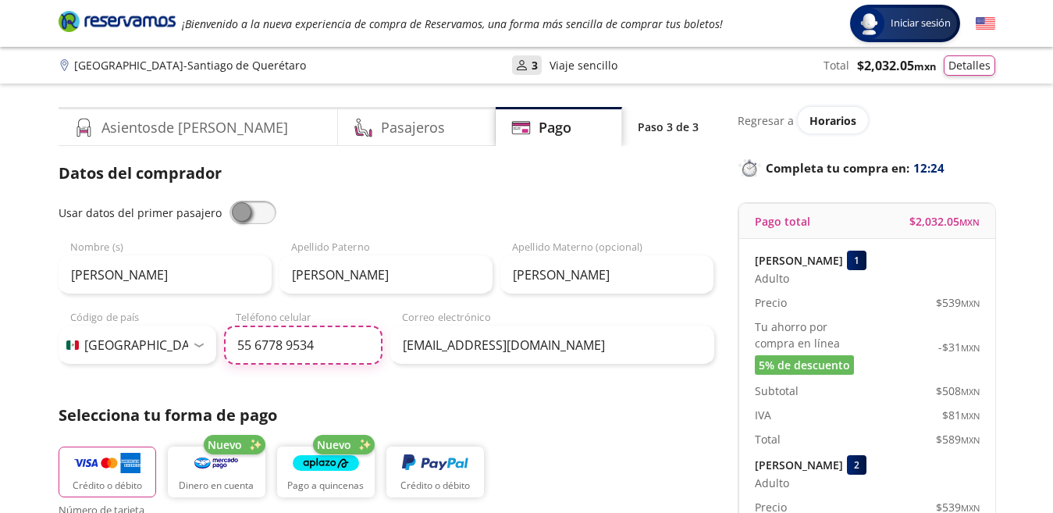
type input "55 6778 9534"
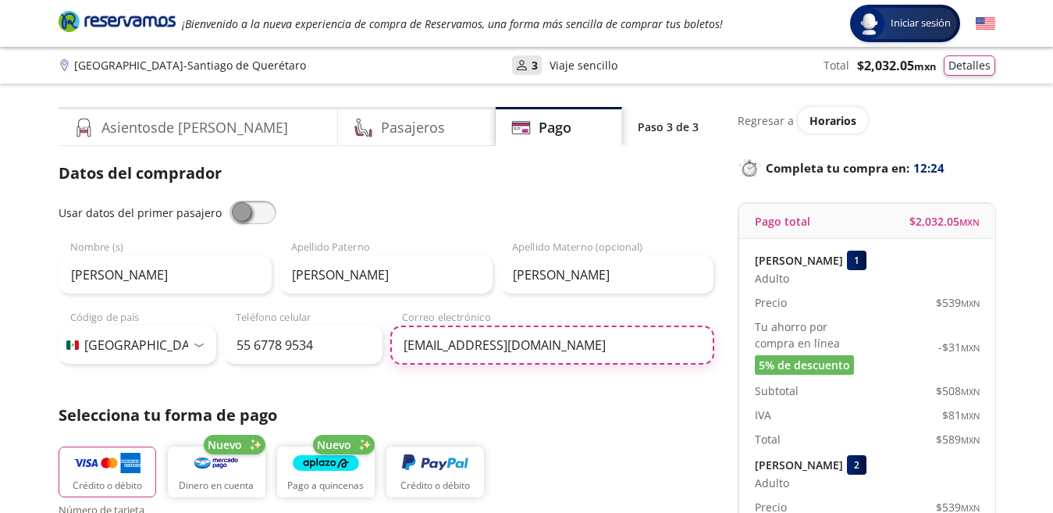
click at [557, 348] on input "[EMAIL_ADDRESS][DOMAIN_NAME]" at bounding box center [552, 345] width 324 height 39
click at [668, 338] on input "[EMAIL_ADDRESS][DOMAIN_NAME]" at bounding box center [552, 345] width 324 height 39
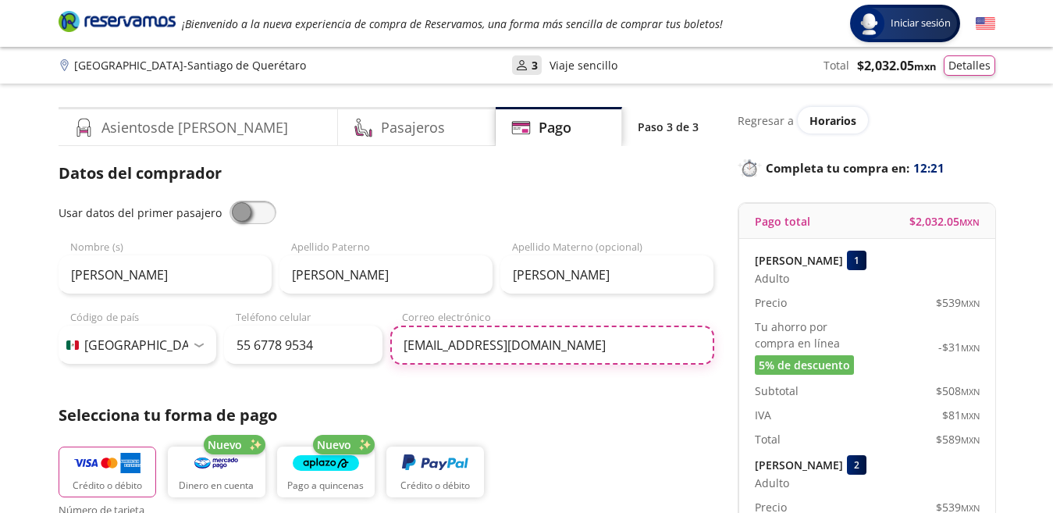
click at [668, 338] on input "[EMAIL_ADDRESS][DOMAIN_NAME]" at bounding box center [552, 345] width 324 height 39
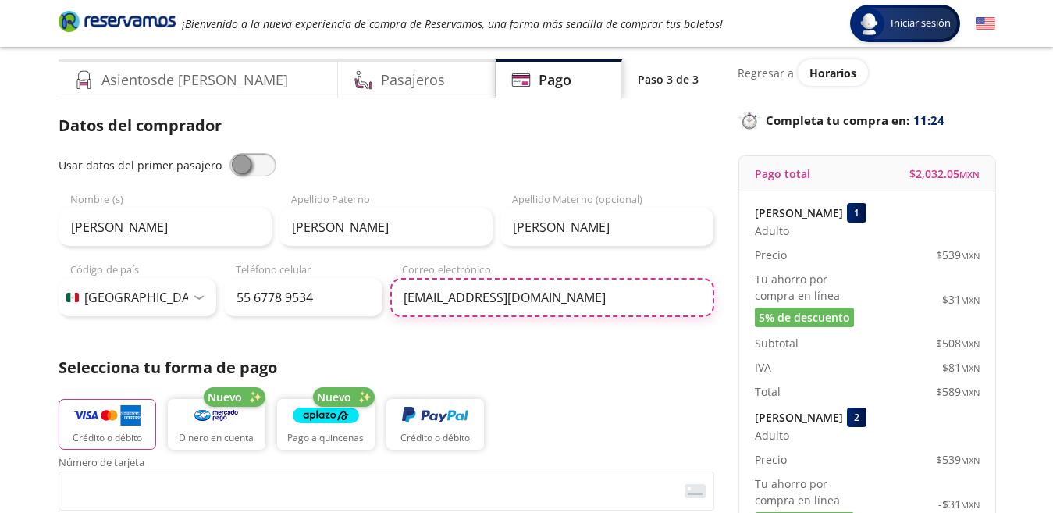
scroll to position [50, 0]
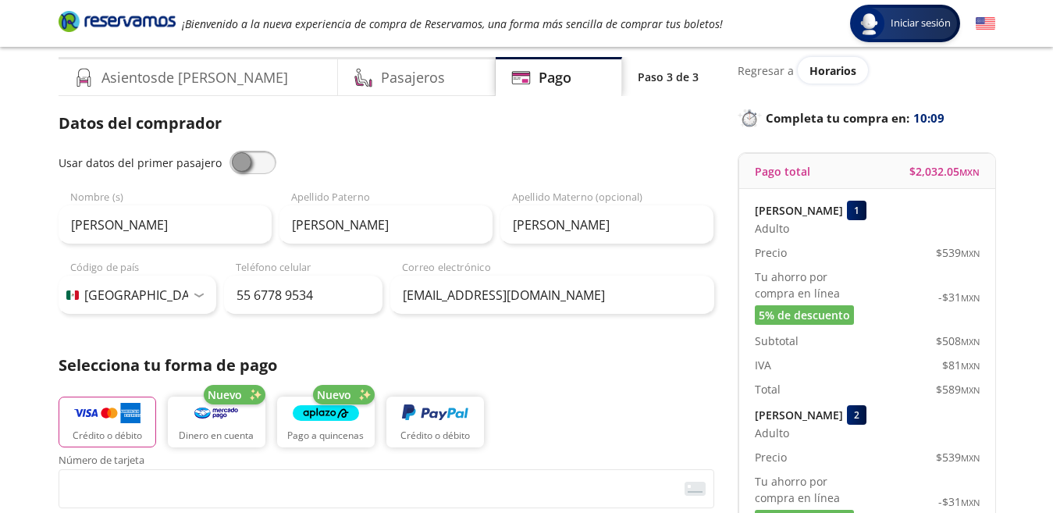
click at [603, 382] on div "Selecciona tu forma de pago Crédito o débito Nuevo Dinero en cuenta Nuevo Pago …" at bounding box center [387, 404] width 656 height 101
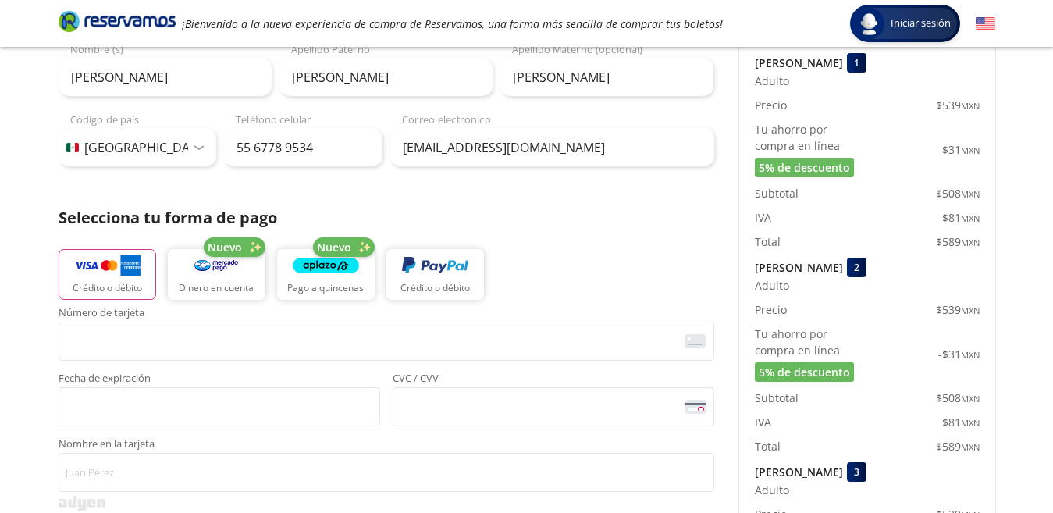
scroll to position [195, 0]
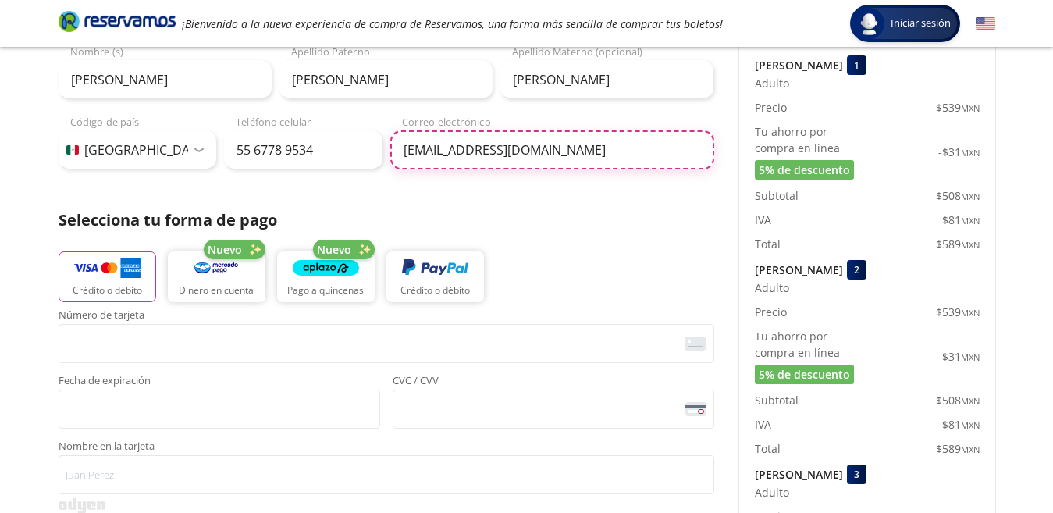
click at [612, 139] on input "[EMAIL_ADDRESS][DOMAIN_NAME]" at bounding box center [552, 149] width 324 height 39
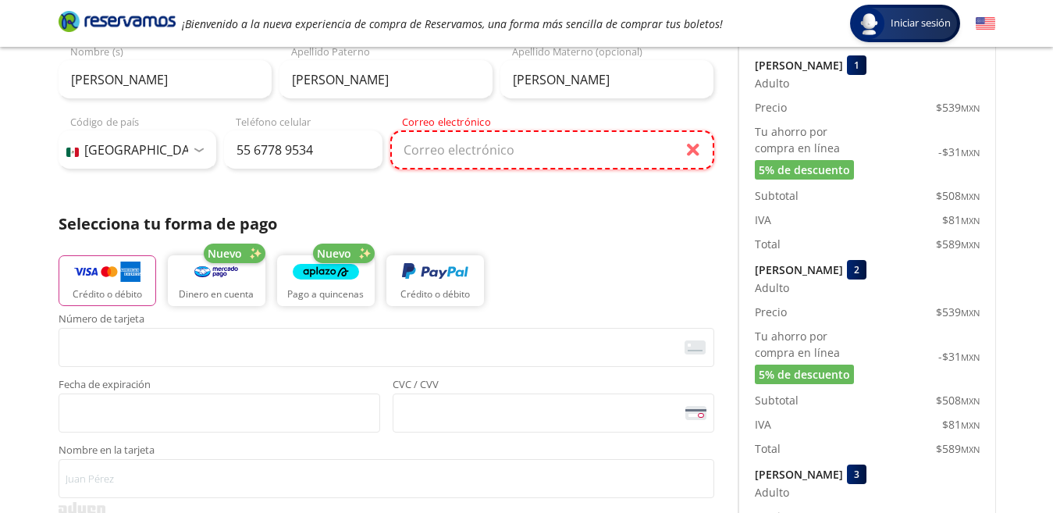
click at [552, 151] on input "Correo electrónico" at bounding box center [552, 149] width 324 height 39
type input "[EMAIL_ADDRESS][DOMAIN_NAME]"
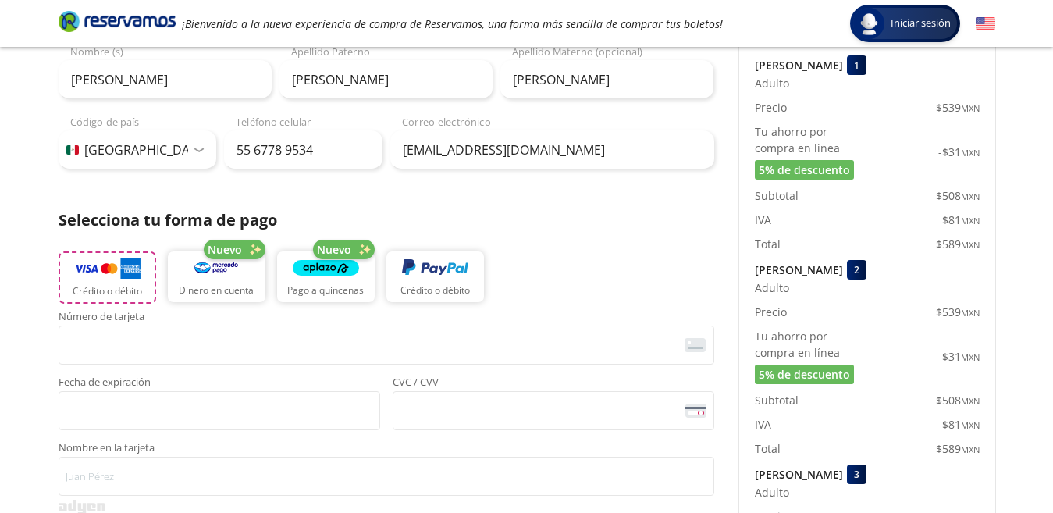
click at [124, 294] on p "Crédito o débito" at bounding box center [107, 291] width 69 height 14
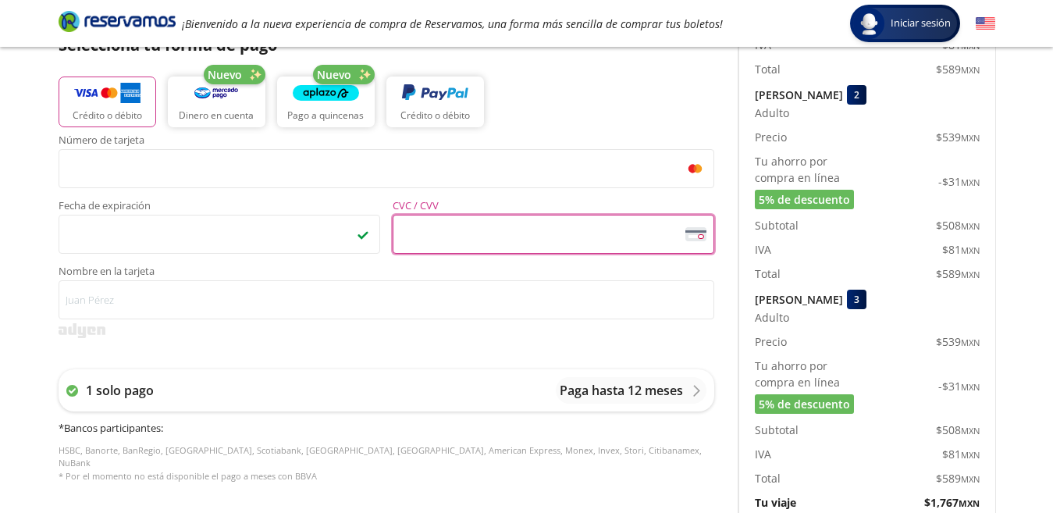
scroll to position [372, 0]
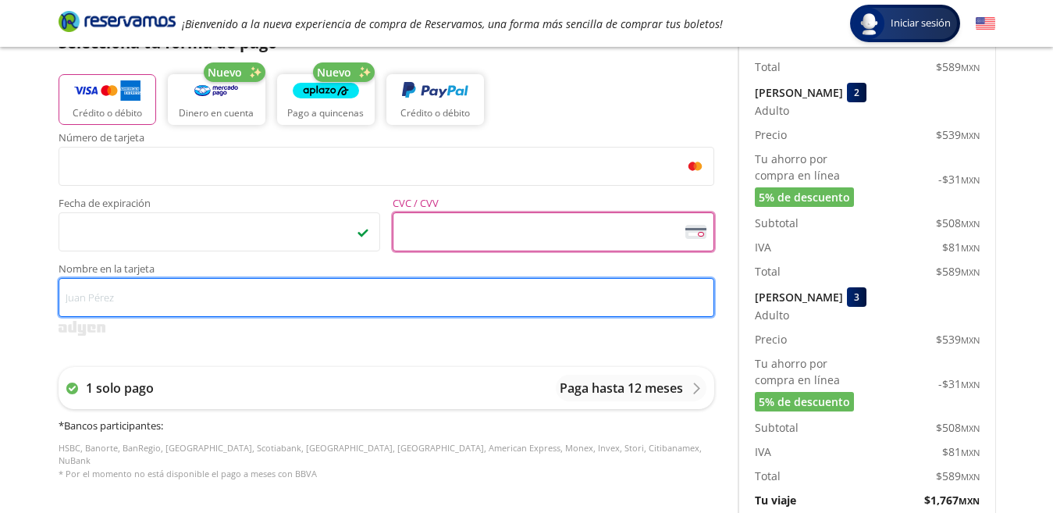
click at [352, 284] on input "Nombre en la tarjeta" at bounding box center [387, 297] width 656 height 39
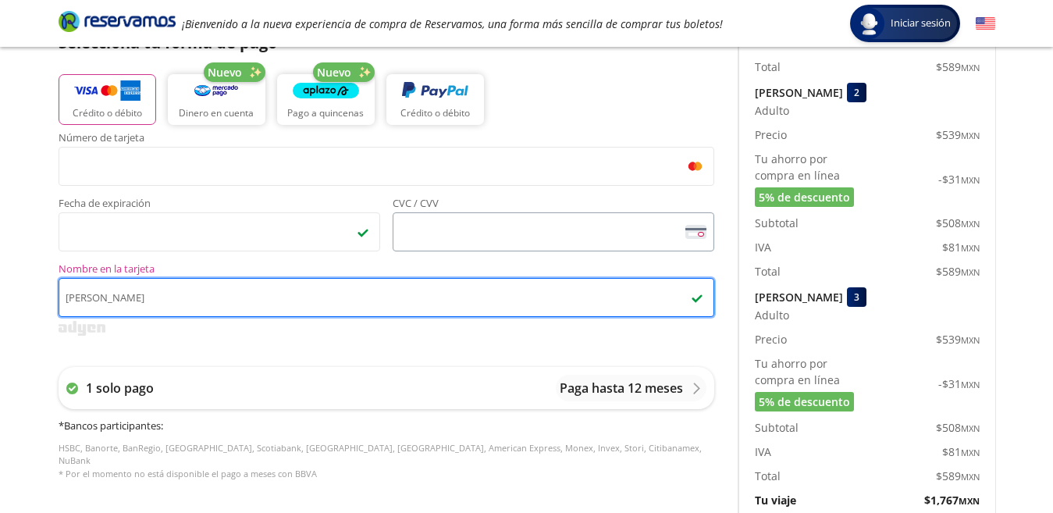
type input "[PERSON_NAME]"
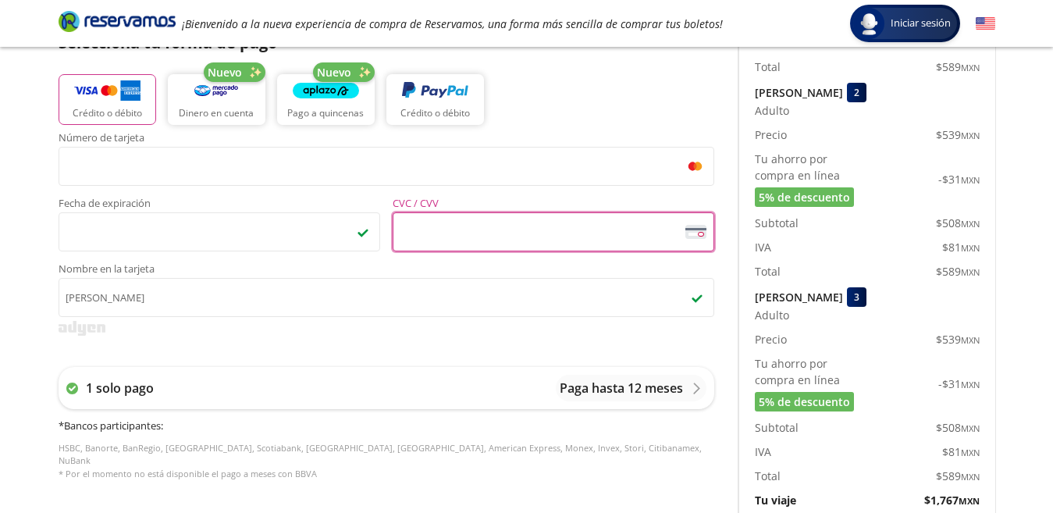
scroll to position [0, 0]
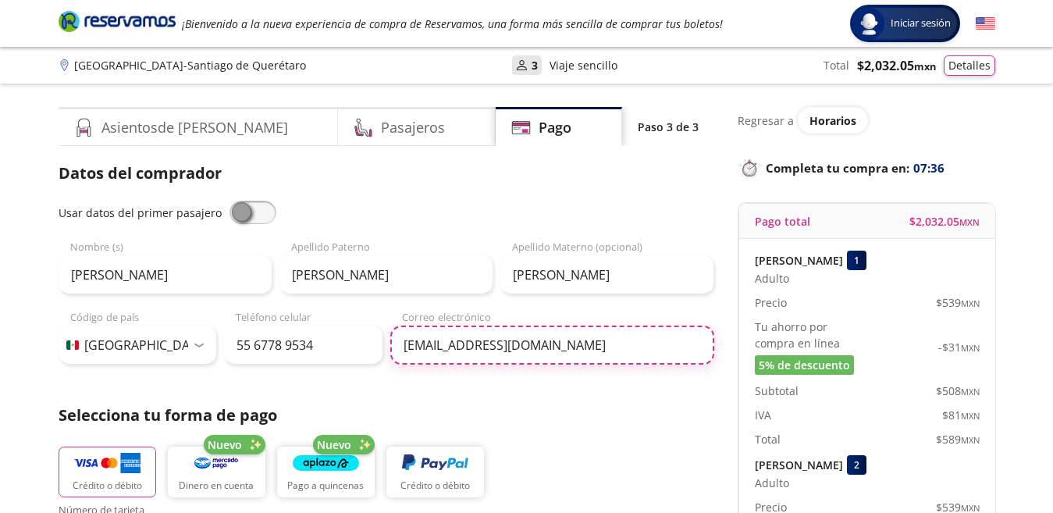
click at [441, 352] on input "[EMAIL_ADDRESS][DOMAIN_NAME]" at bounding box center [552, 345] width 324 height 39
click at [436, 347] on input "[EMAIL_ADDRESS][DOMAIN_NAME]" at bounding box center [552, 345] width 324 height 39
click at [436, 346] on input "[EMAIL_ADDRESS][DOMAIN_NAME]" at bounding box center [552, 345] width 324 height 39
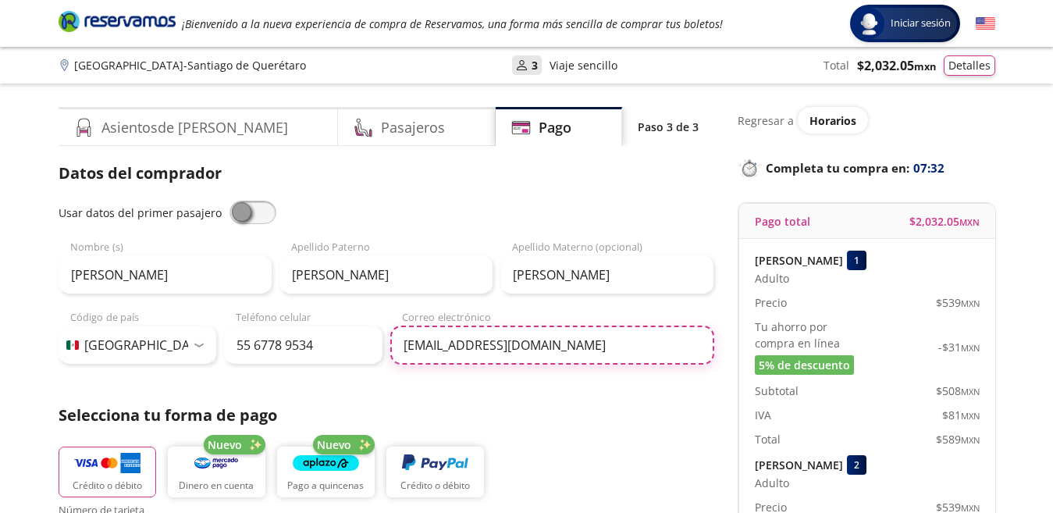
click at [436, 346] on input "[EMAIL_ADDRESS][DOMAIN_NAME]" at bounding box center [552, 345] width 324 height 39
type input "[EMAIL_ADDRESS][DOMAIN_NAME]"
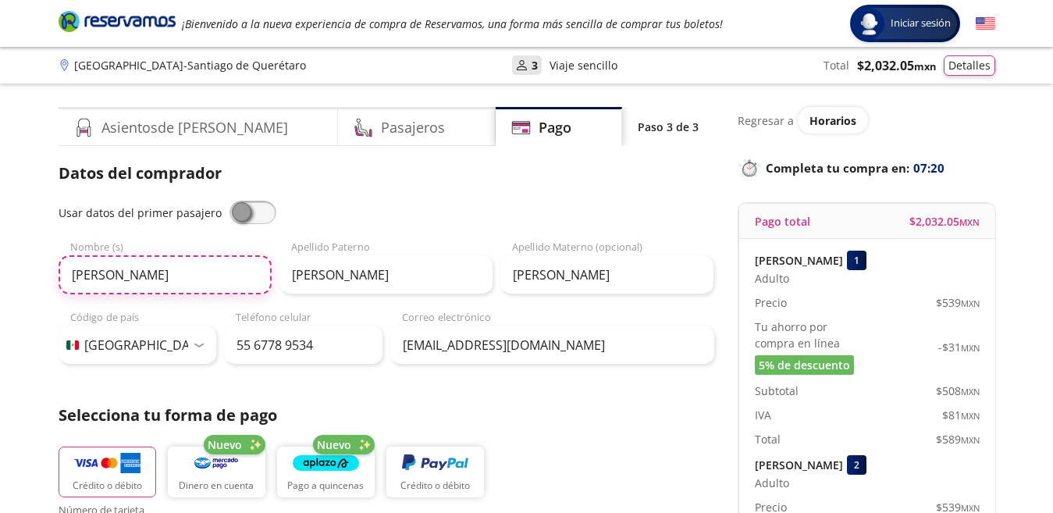
click at [119, 283] on input "[PERSON_NAME]" at bounding box center [165, 274] width 213 height 39
type input "[PERSON_NAME]"
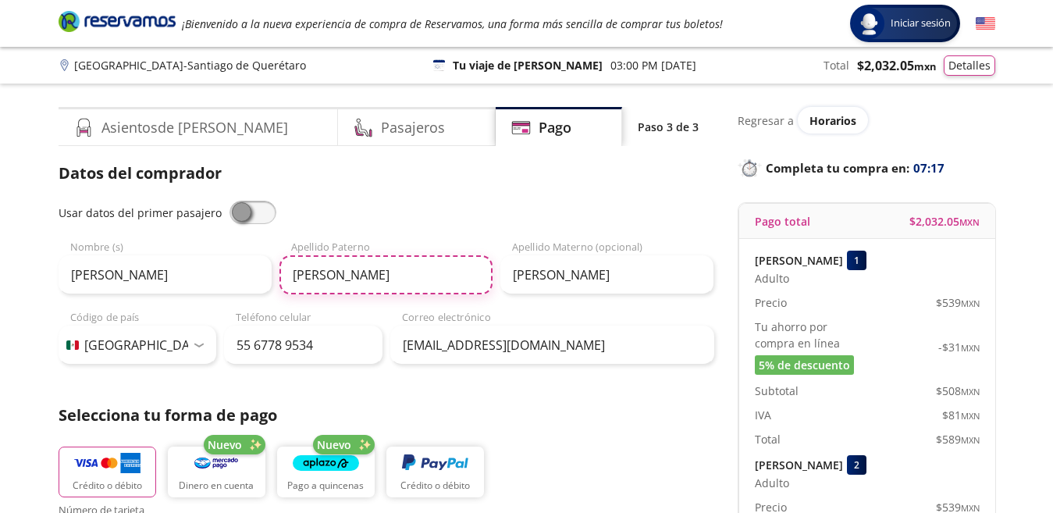
click at [417, 290] on input "[PERSON_NAME]" at bounding box center [385, 274] width 213 height 39
type input "[PERSON_NAME]"
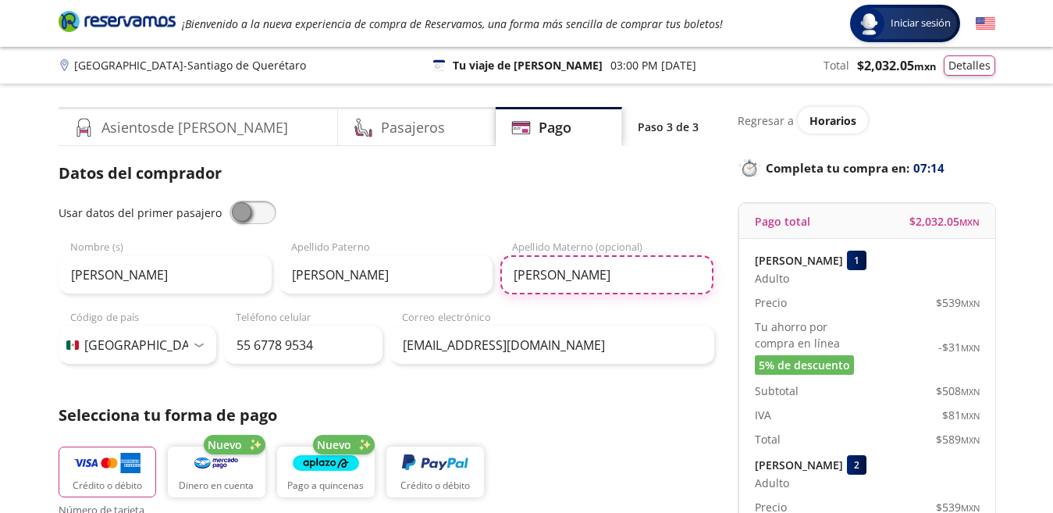
click at [621, 282] on input "[PERSON_NAME]" at bounding box center [606, 274] width 213 height 39
type input "[PERSON_NAME]"
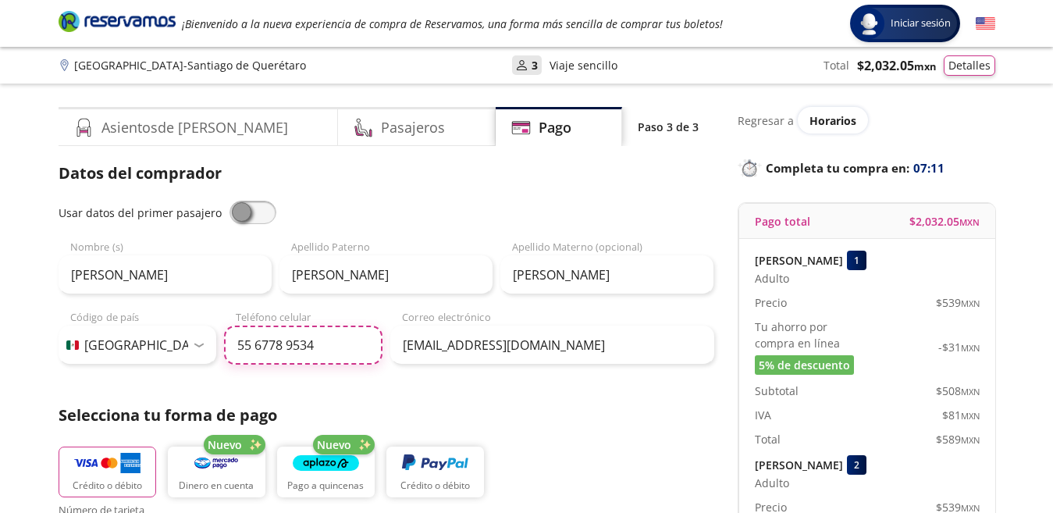
click at [297, 364] on input "55 6778 9534" at bounding box center [303, 345] width 158 height 39
click at [297, 367] on div "Datos del comprador Usar datos del primer pasajero [PERSON_NAME] Nombre (s) [PE…" at bounding box center [387, 515] width 656 height 707
click at [300, 350] on input "55 6778 9534" at bounding box center [303, 345] width 158 height 39
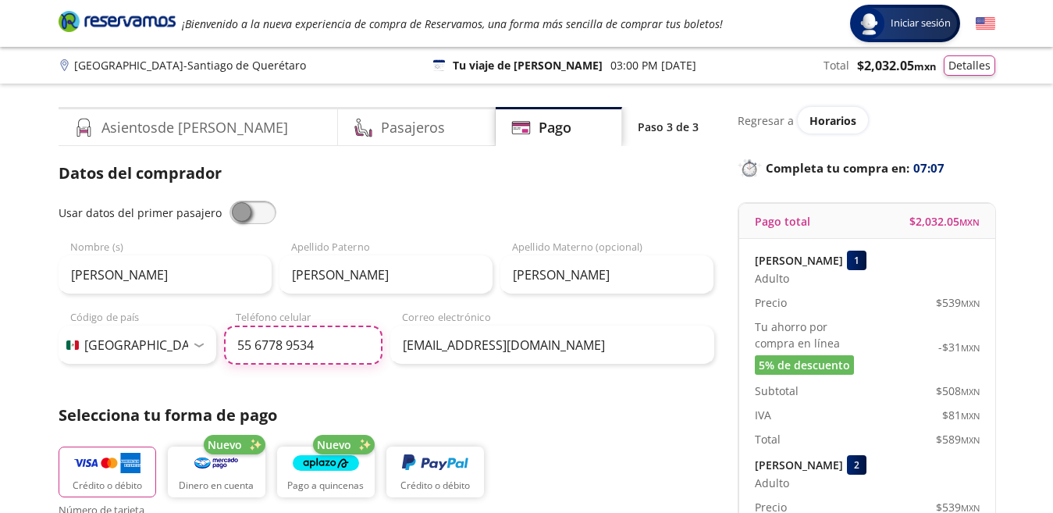
click at [300, 350] on input "55 6778 9534" at bounding box center [303, 345] width 158 height 39
click at [299, 350] on input "55 6778 9534" at bounding box center [303, 345] width 158 height 39
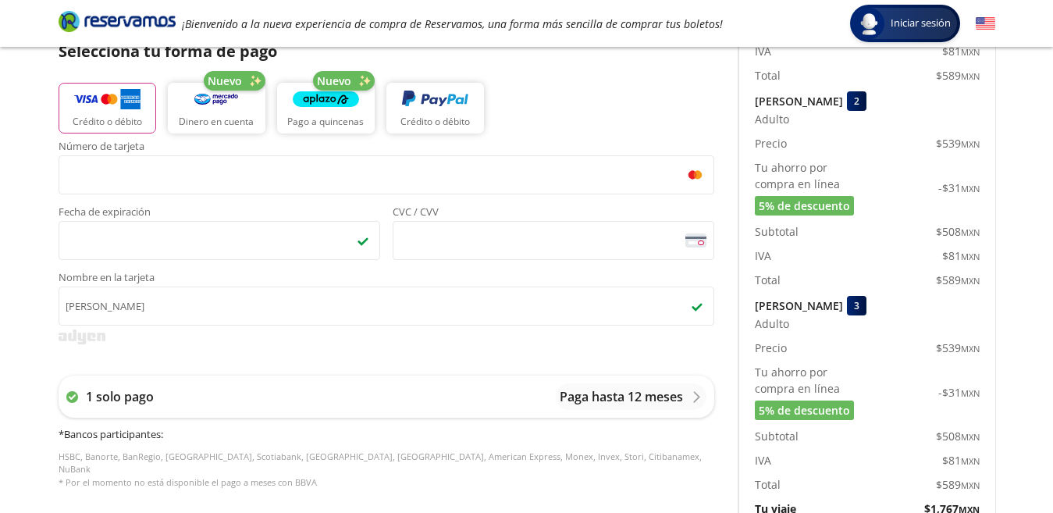
scroll to position [365, 0]
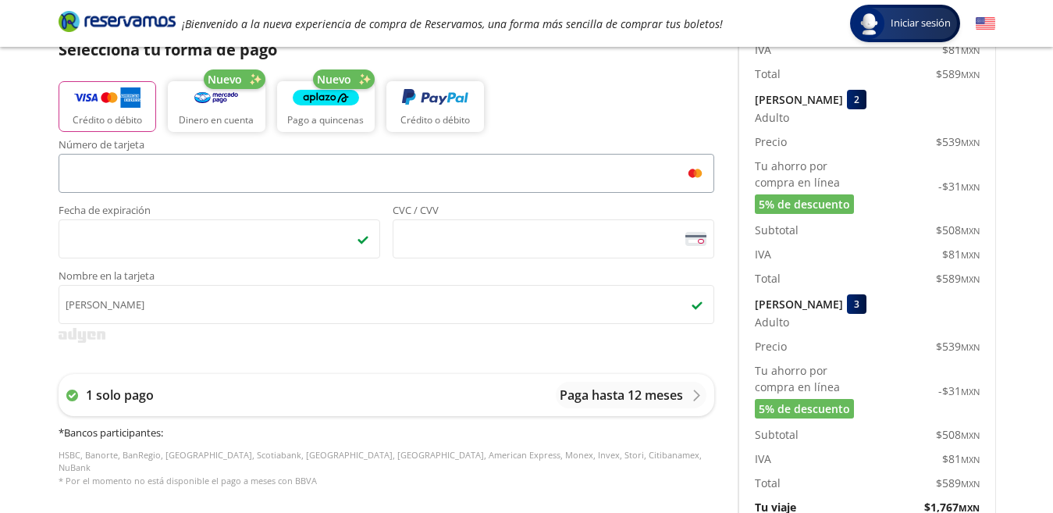
type input "55 3506 9200"
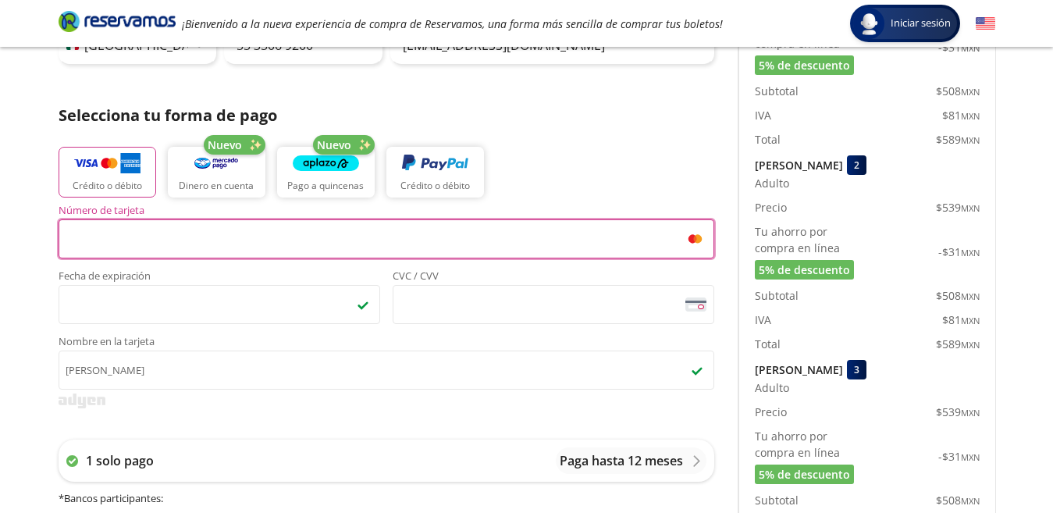
scroll to position [384, 0]
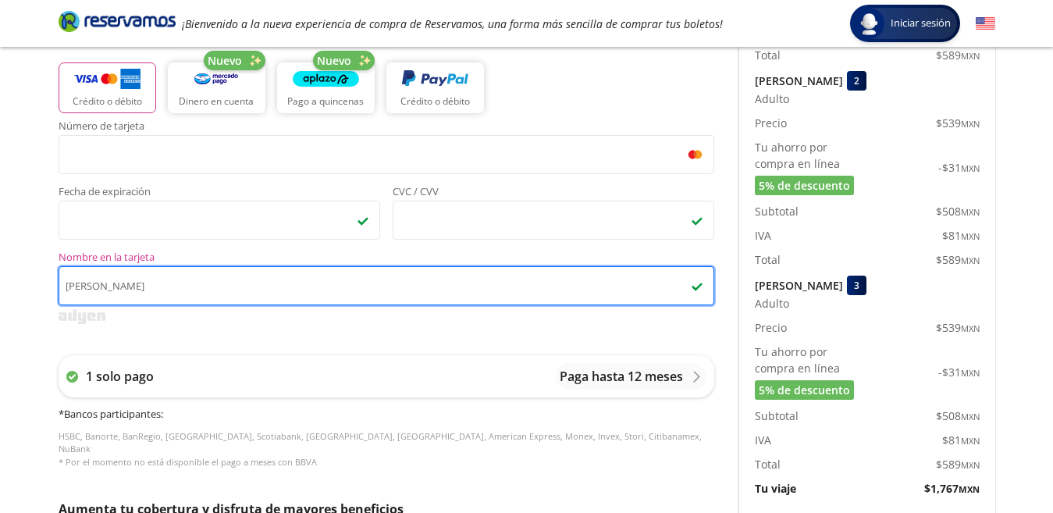
click at [165, 296] on input "[PERSON_NAME]" at bounding box center [387, 285] width 656 height 39
type input ">"
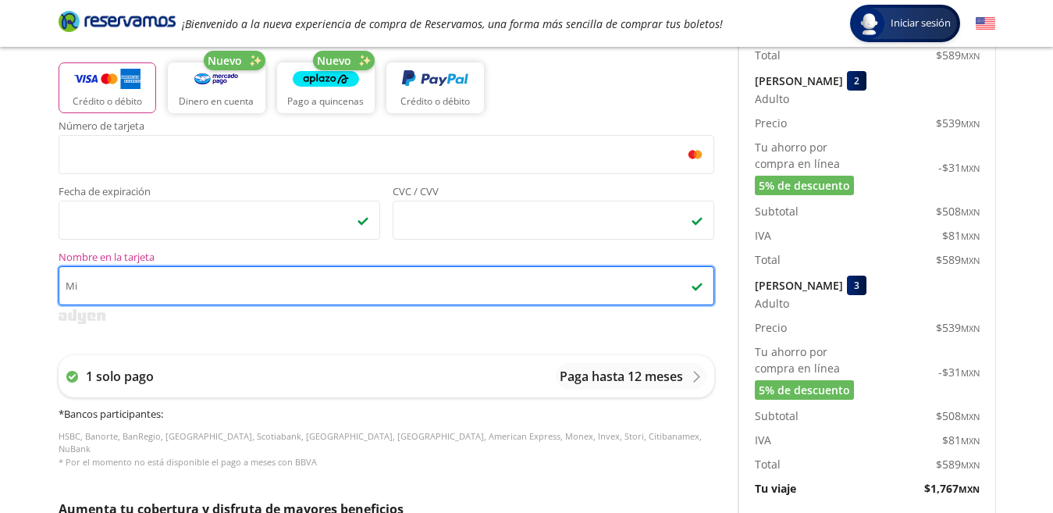
type input "M"
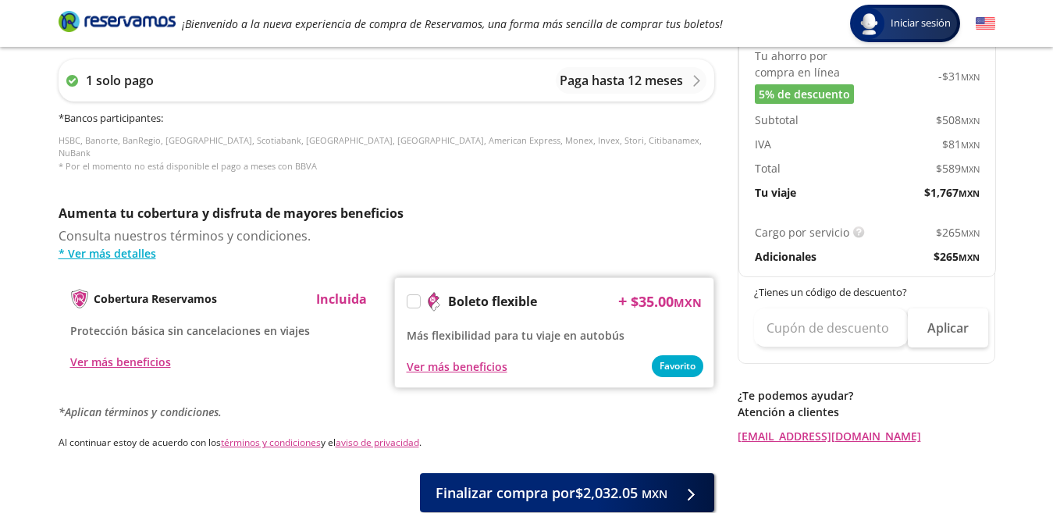
scroll to position [768, 0]
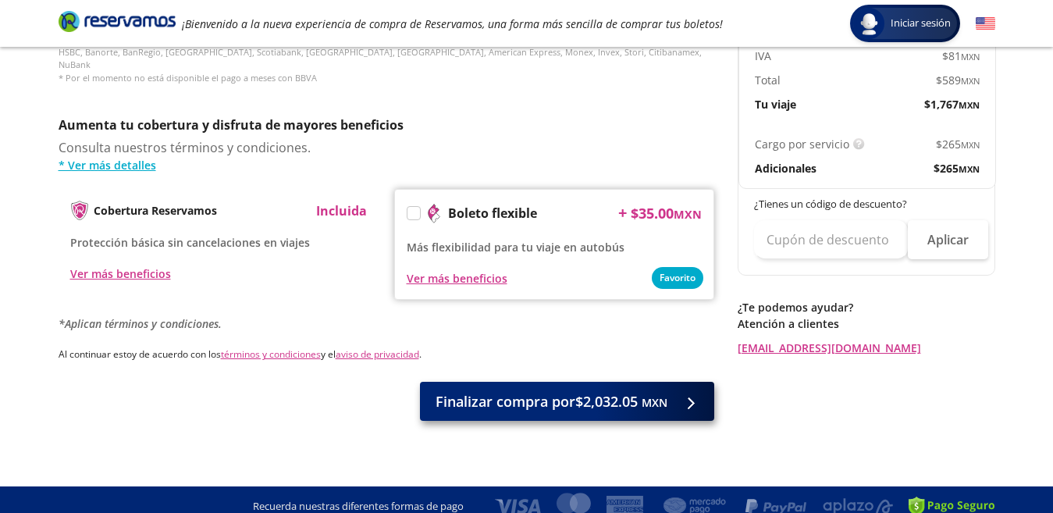
type input "[PERSON_NAME]"
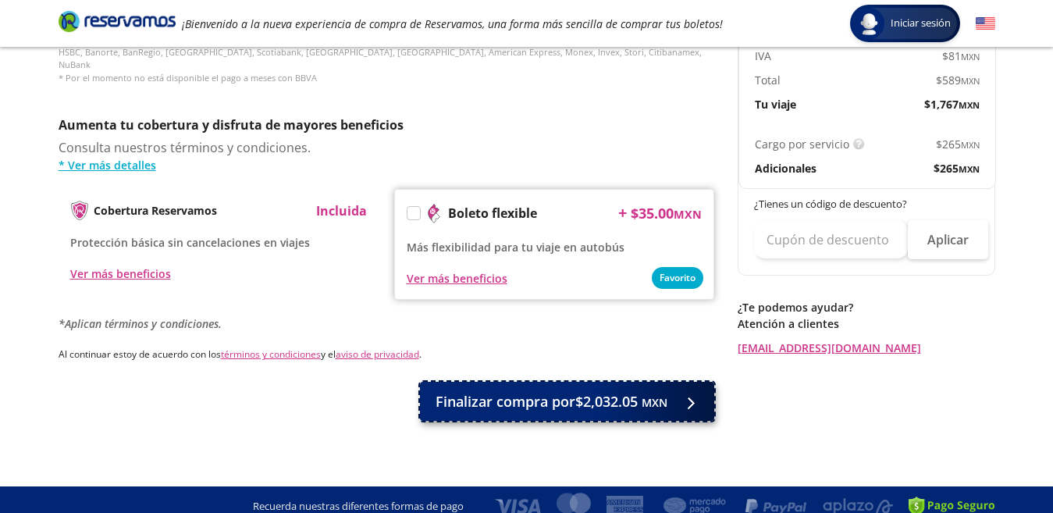
click at [543, 393] on span "Finalizar compra por $2,032.05 MXN" at bounding box center [552, 401] width 232 height 21
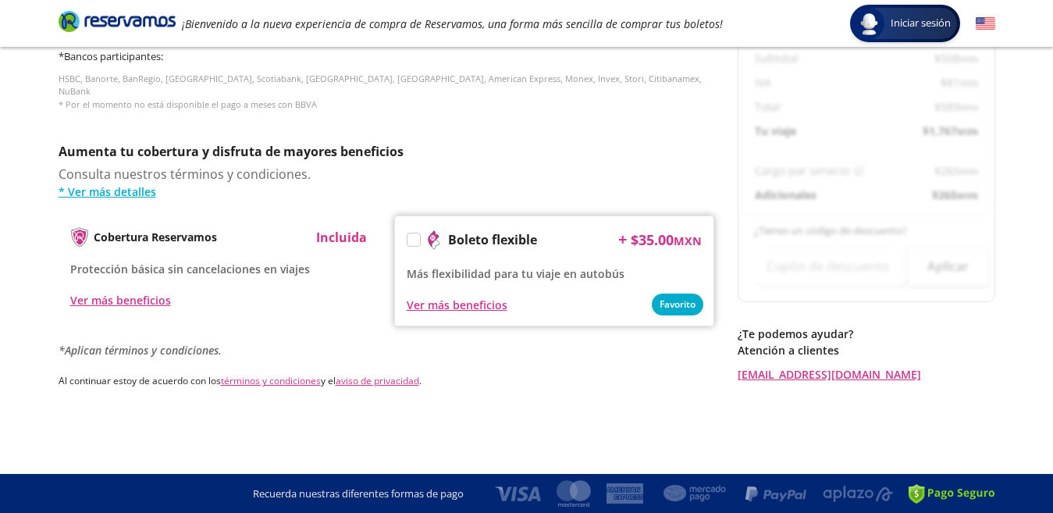
scroll to position [0, 0]
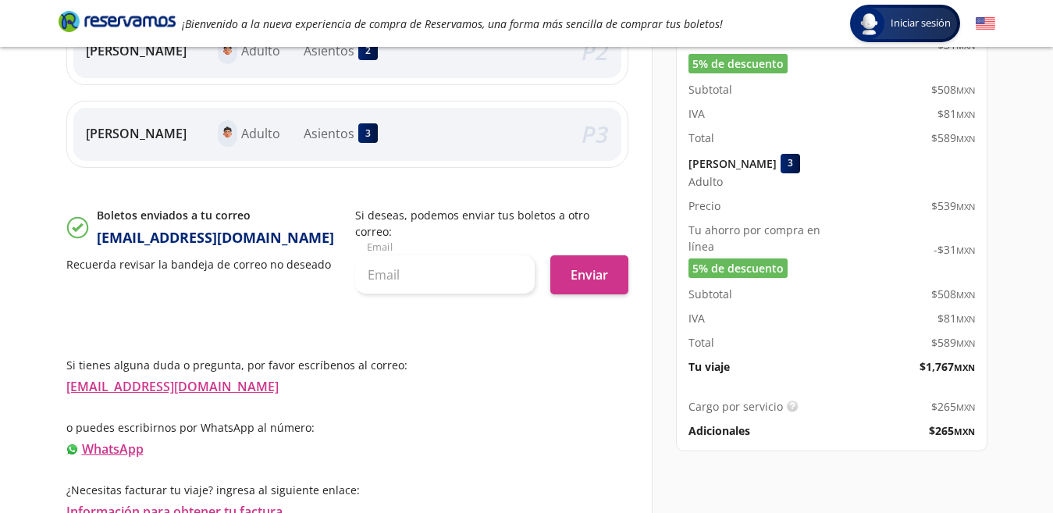
scroll to position [514, 0]
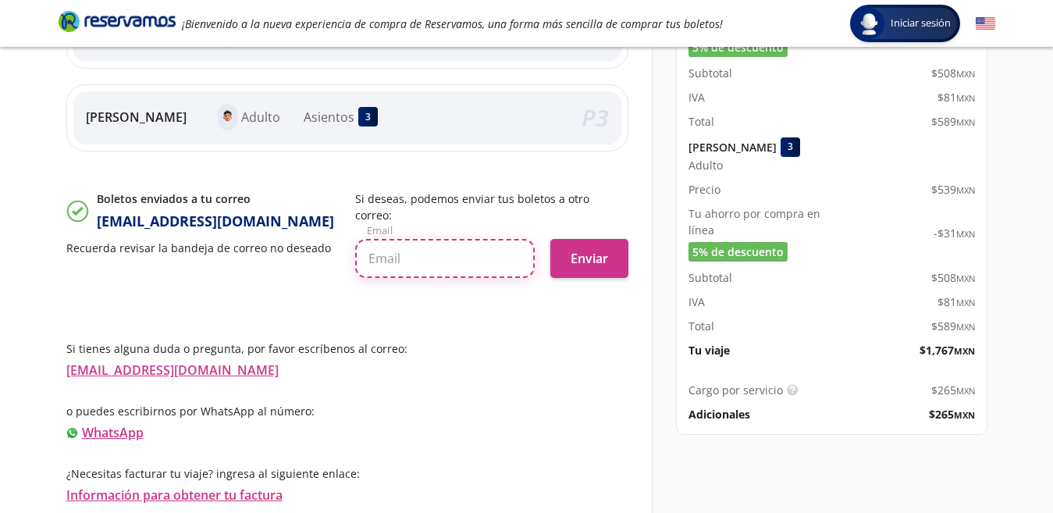
click at [447, 271] on input "text" at bounding box center [445, 258] width 180 height 39
type input "[EMAIL_ADDRESS][DOMAIN_NAME]"
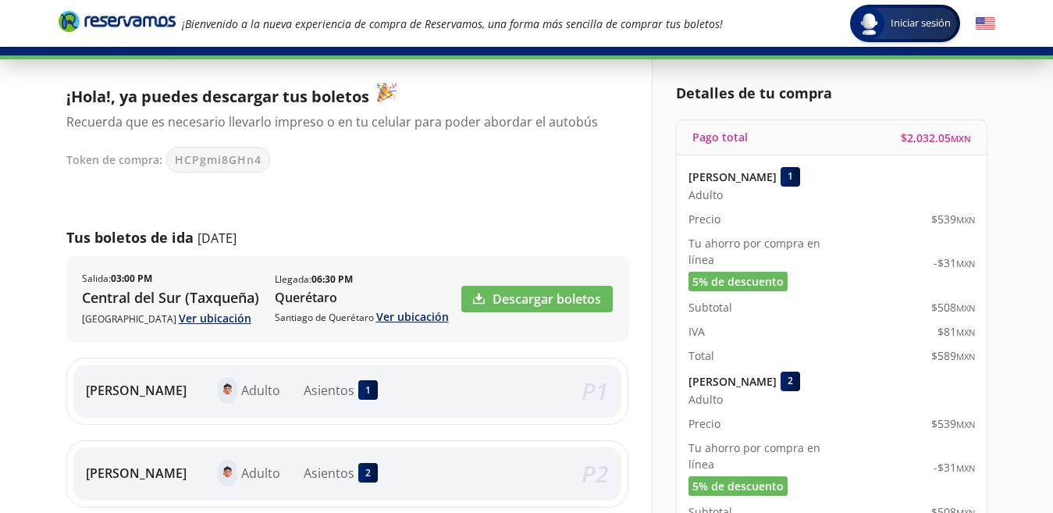
scroll to position [0, 0]
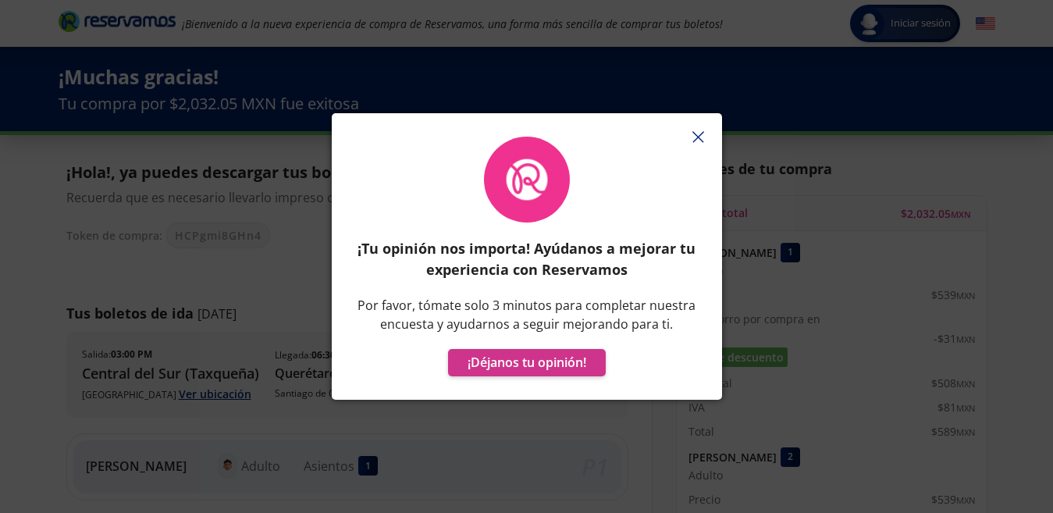
click at [1052, 179] on div "¡Tu opinión nos importa! Ayúdanos a mejorar tu experiencia con Reservamos Por f…" at bounding box center [526, 256] width 1053 height 513
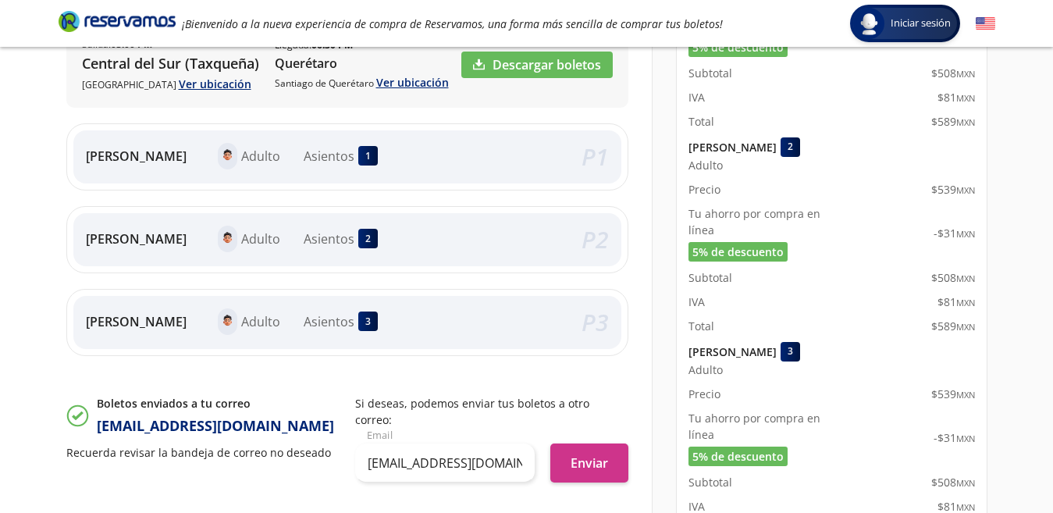
scroll to position [336, 0]
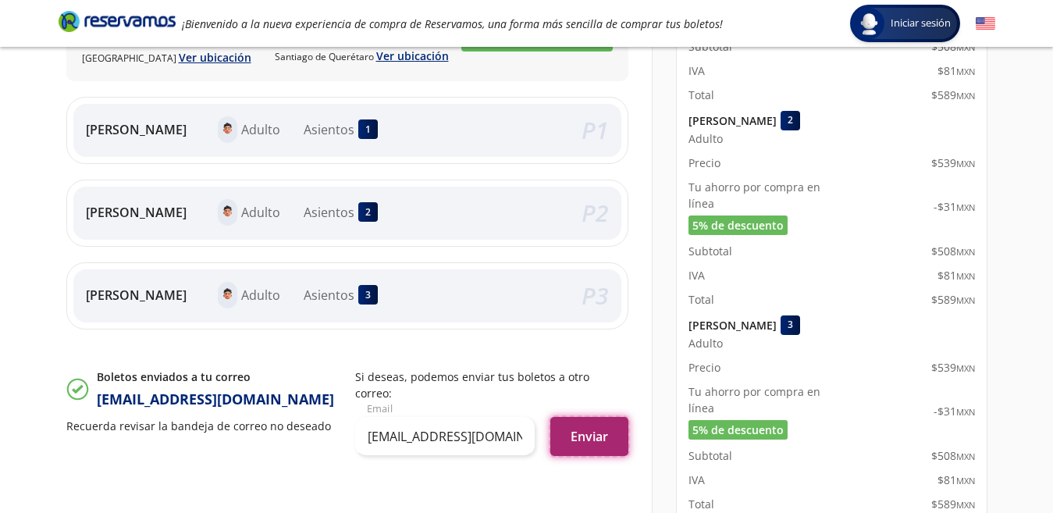
click at [563, 450] on button "Enviar" at bounding box center [589, 436] width 78 height 39
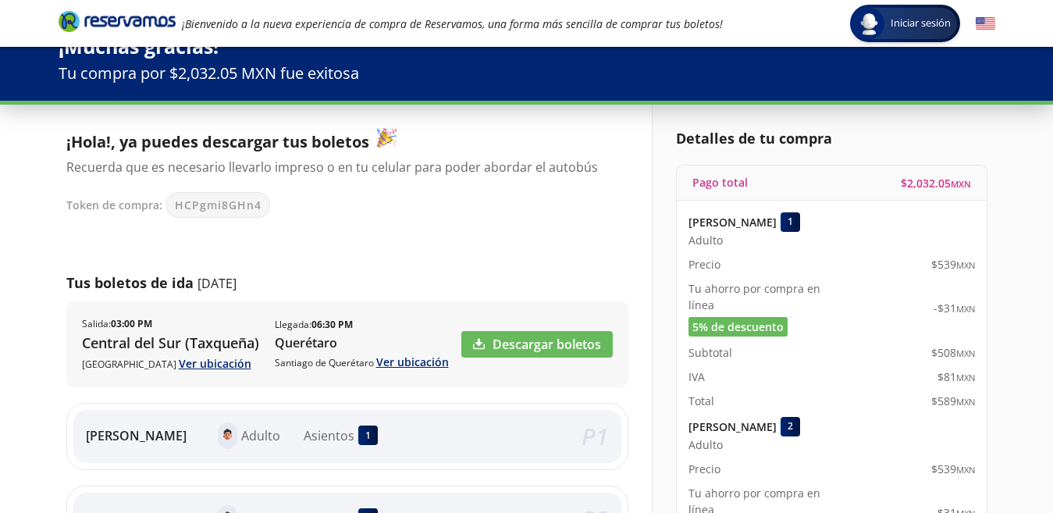
scroll to position [0, 0]
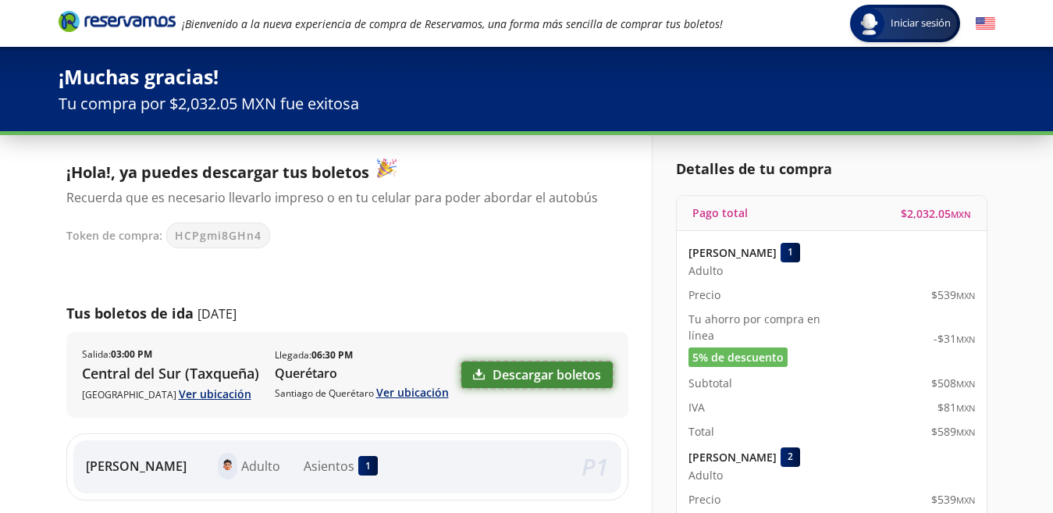
click at [531, 372] on link "Descargar boletos" at bounding box center [536, 374] width 151 height 27
